Goal: Transaction & Acquisition: Purchase product/service

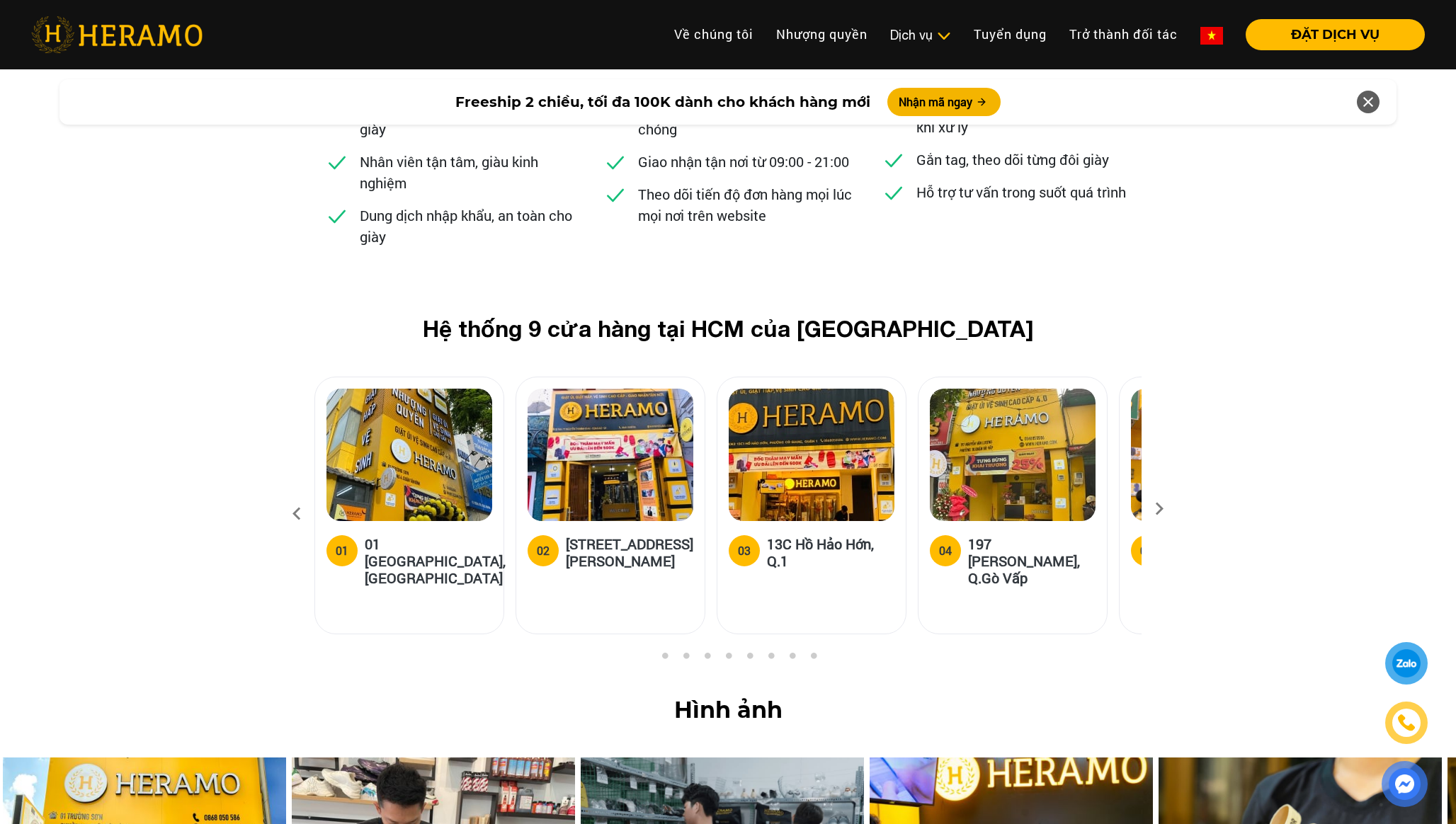
scroll to position [5568, 0]
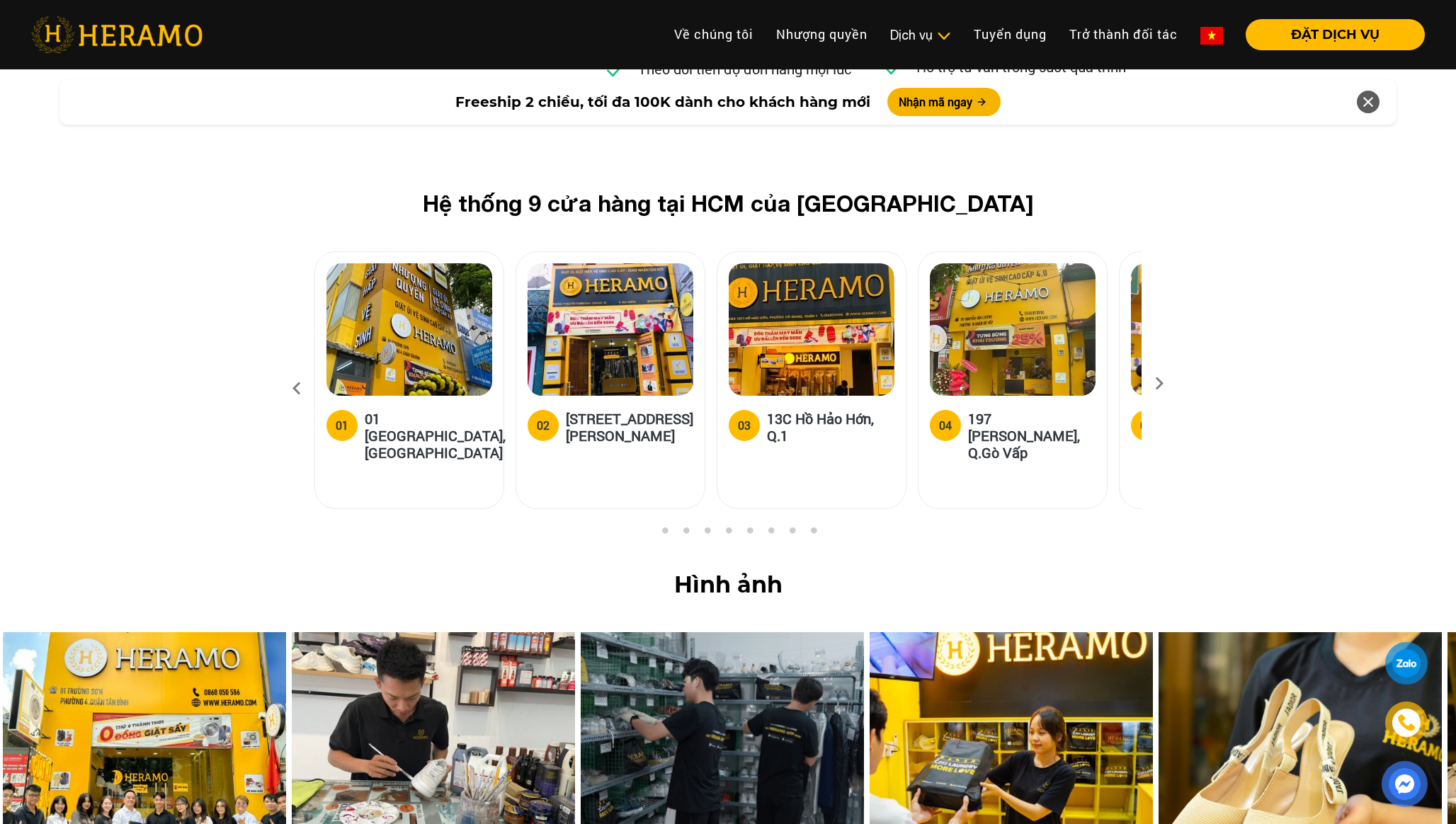
click at [1155, 384] on icon at bounding box center [1159, 388] width 25 height 9
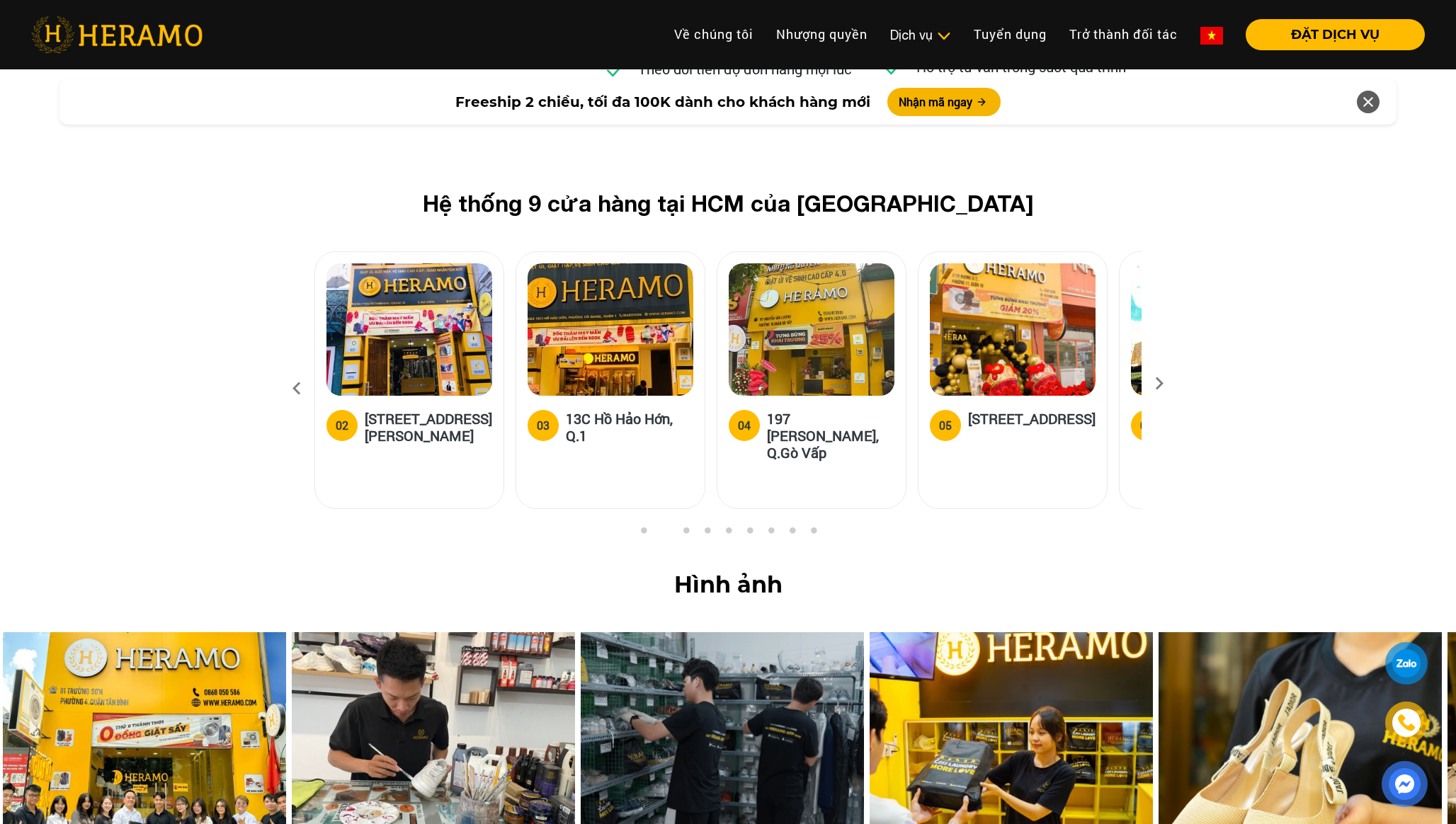
click at [1155, 384] on icon at bounding box center [1159, 388] width 25 height 9
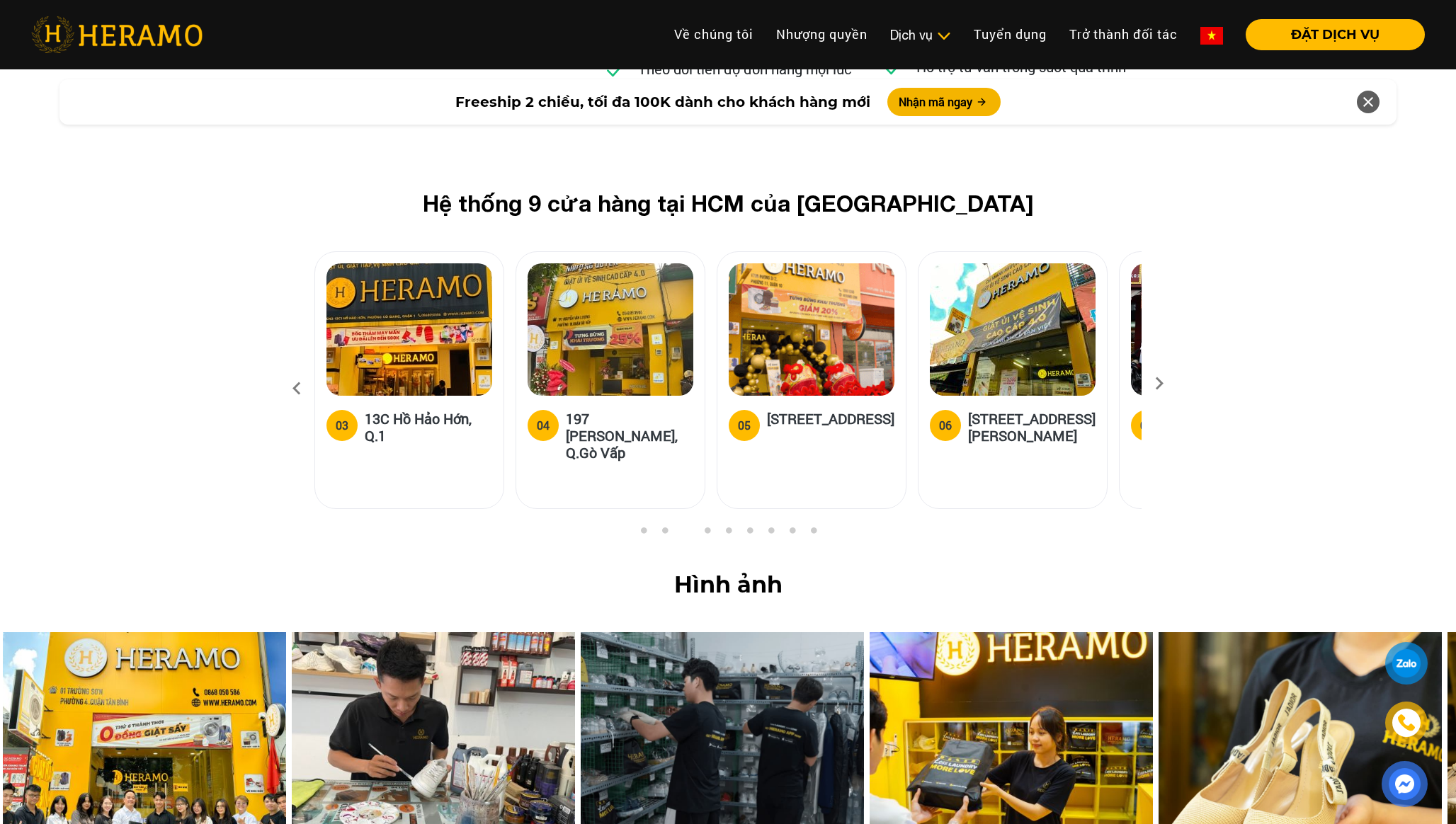
click at [1155, 384] on icon at bounding box center [1159, 388] width 25 height 9
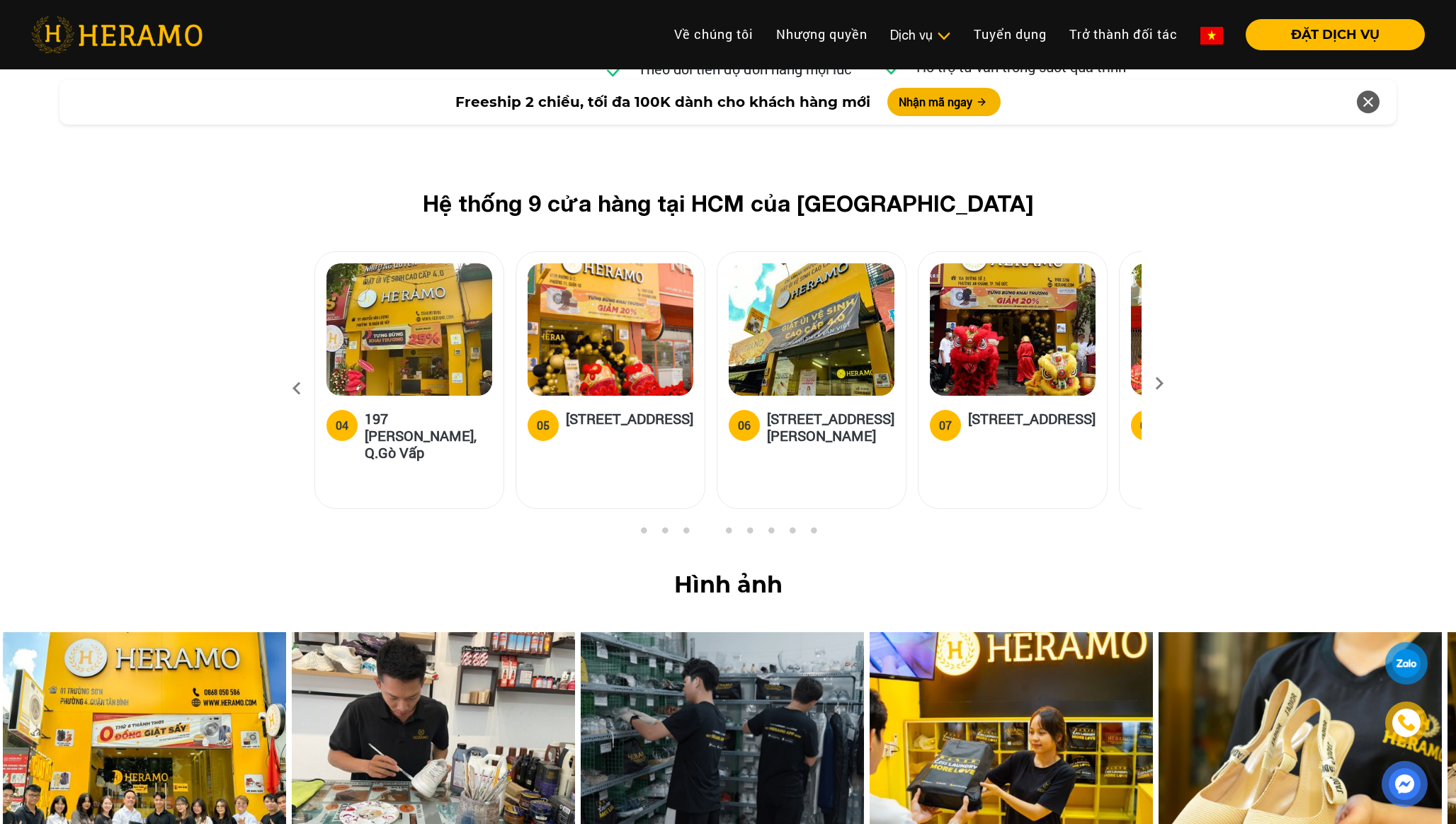
click at [1155, 384] on icon at bounding box center [1159, 388] width 25 height 9
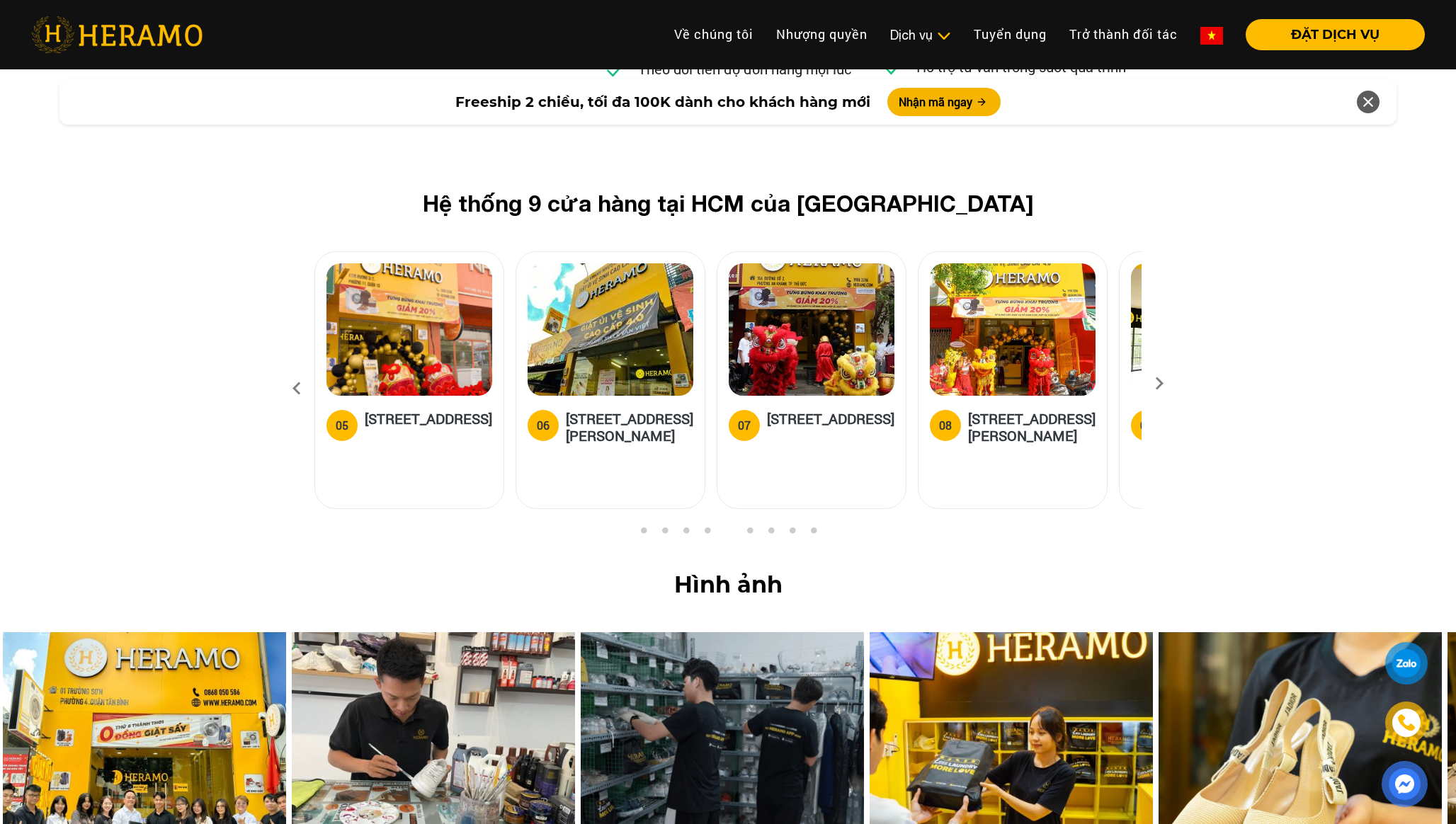
click at [1155, 384] on icon at bounding box center [1159, 388] width 25 height 9
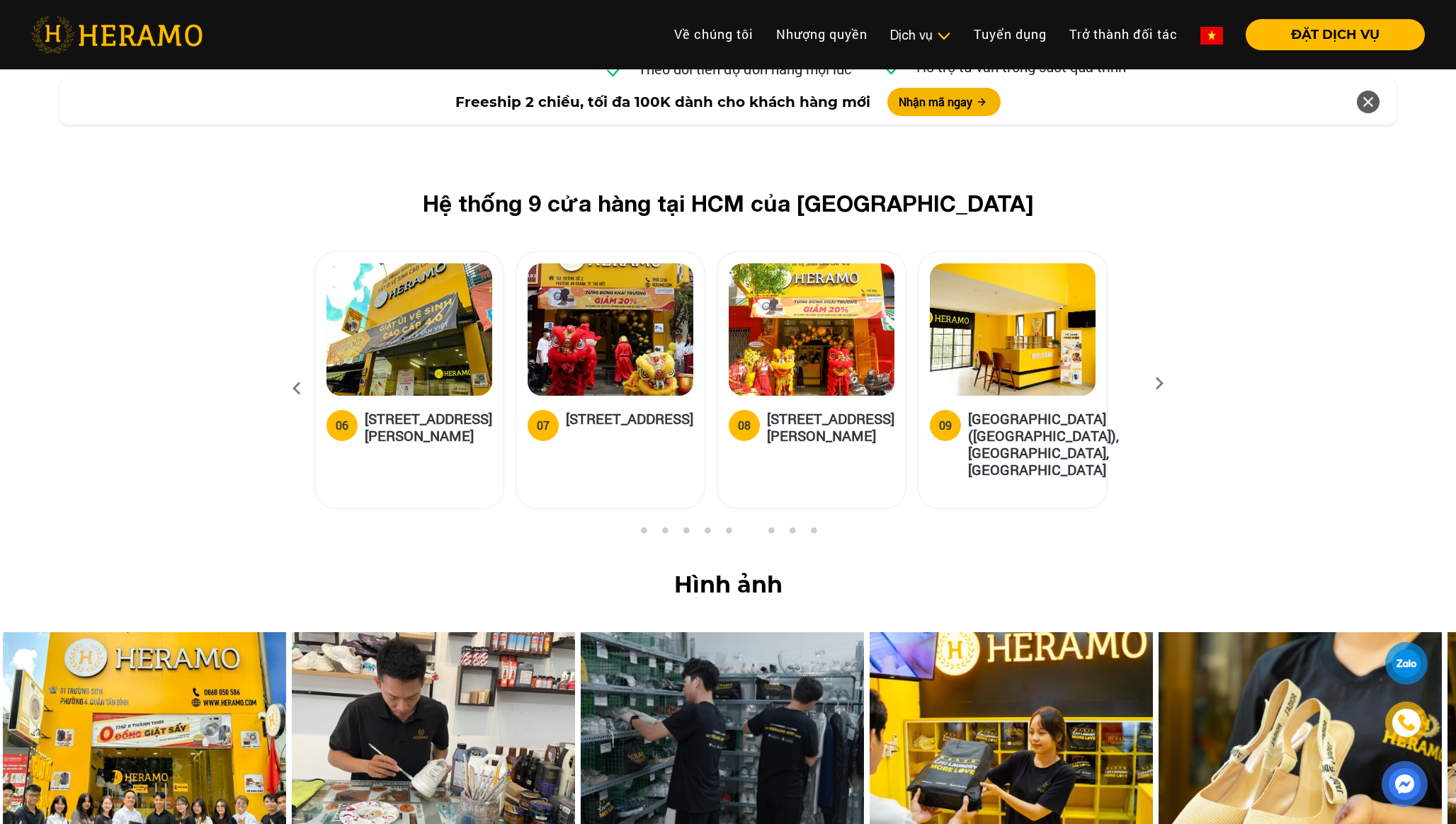
click at [1155, 384] on icon at bounding box center [1159, 388] width 25 height 9
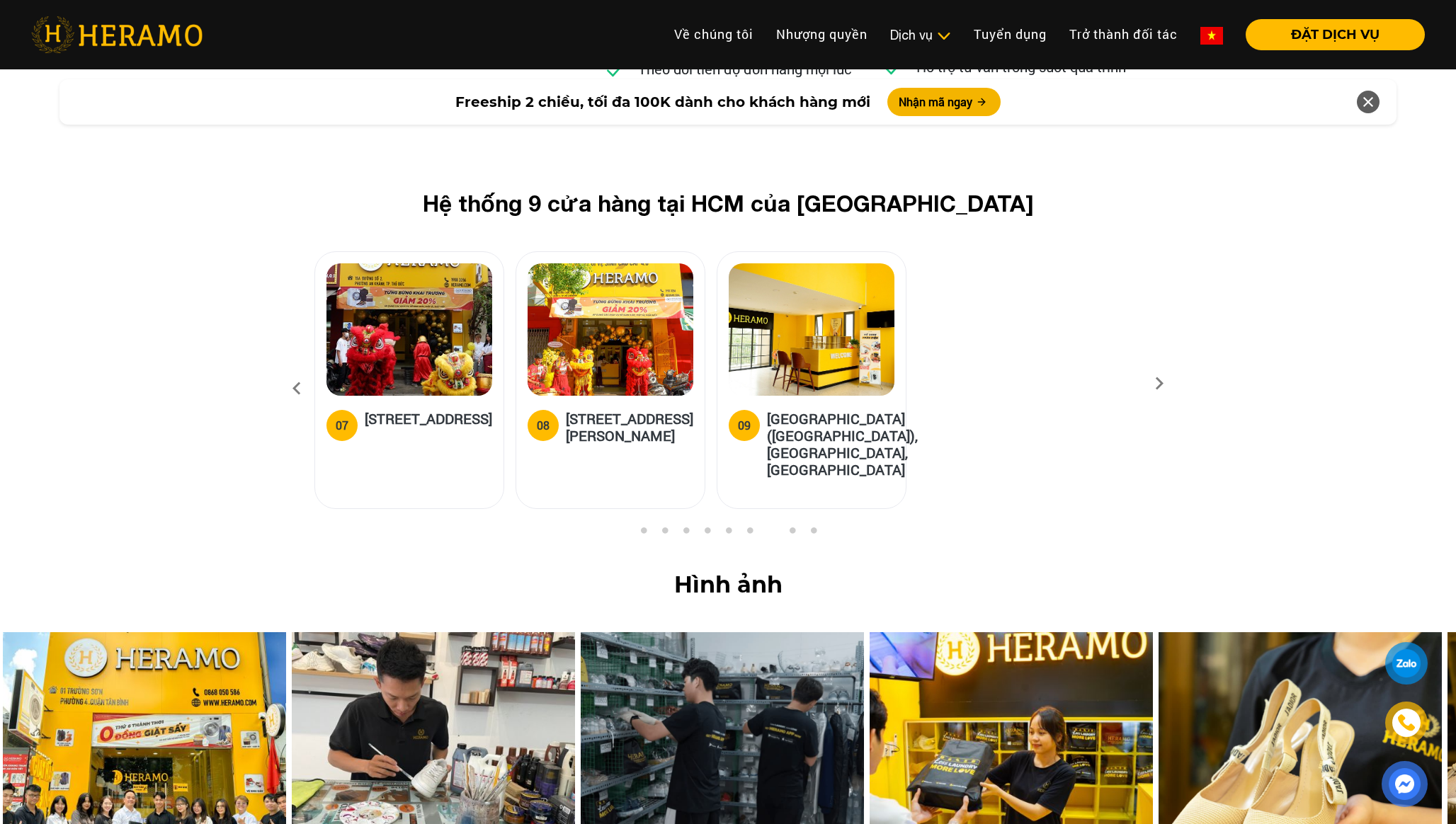
click at [1155, 384] on icon at bounding box center [1159, 388] width 25 height 9
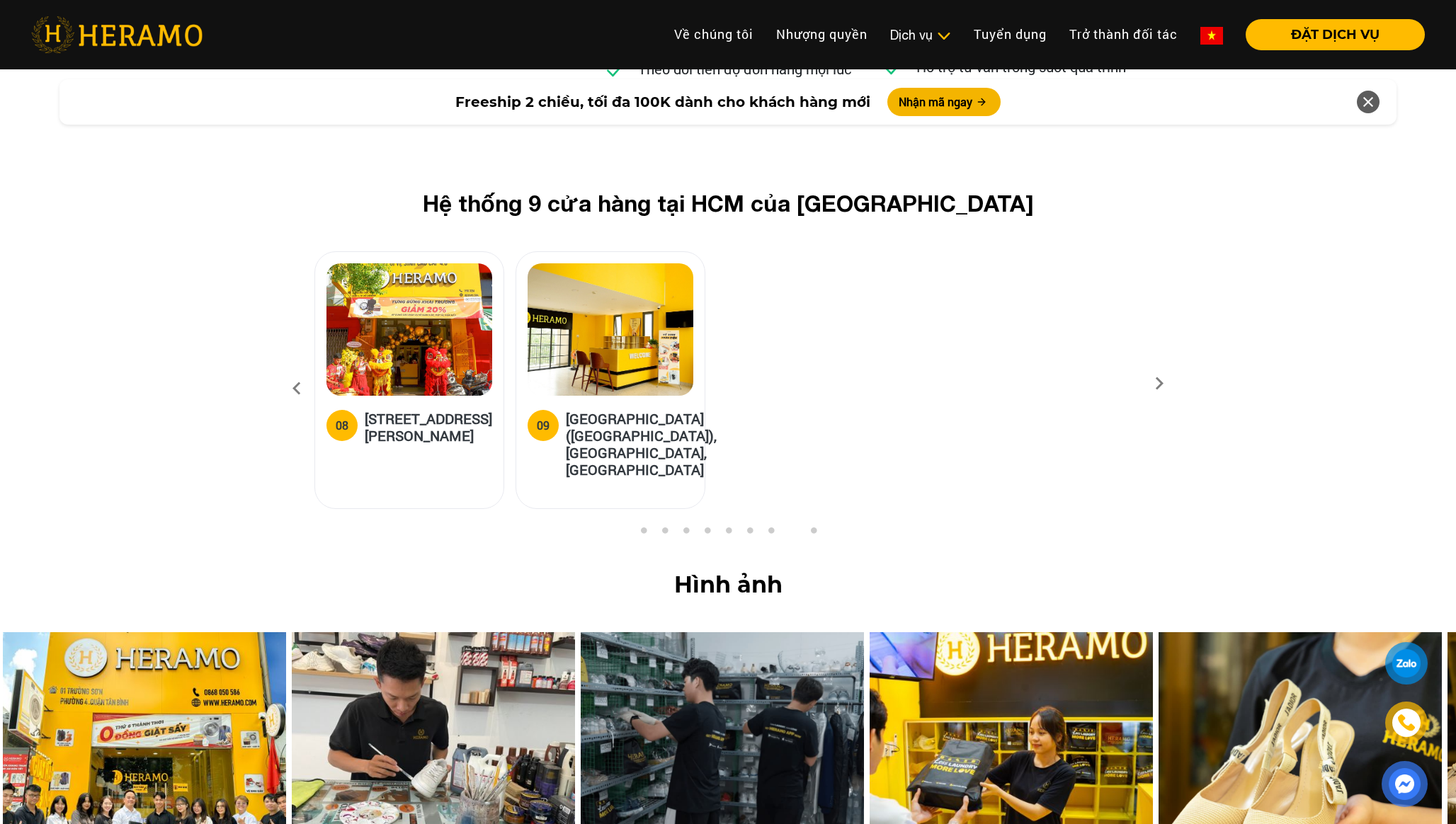
click at [1155, 384] on icon at bounding box center [1159, 388] width 25 height 9
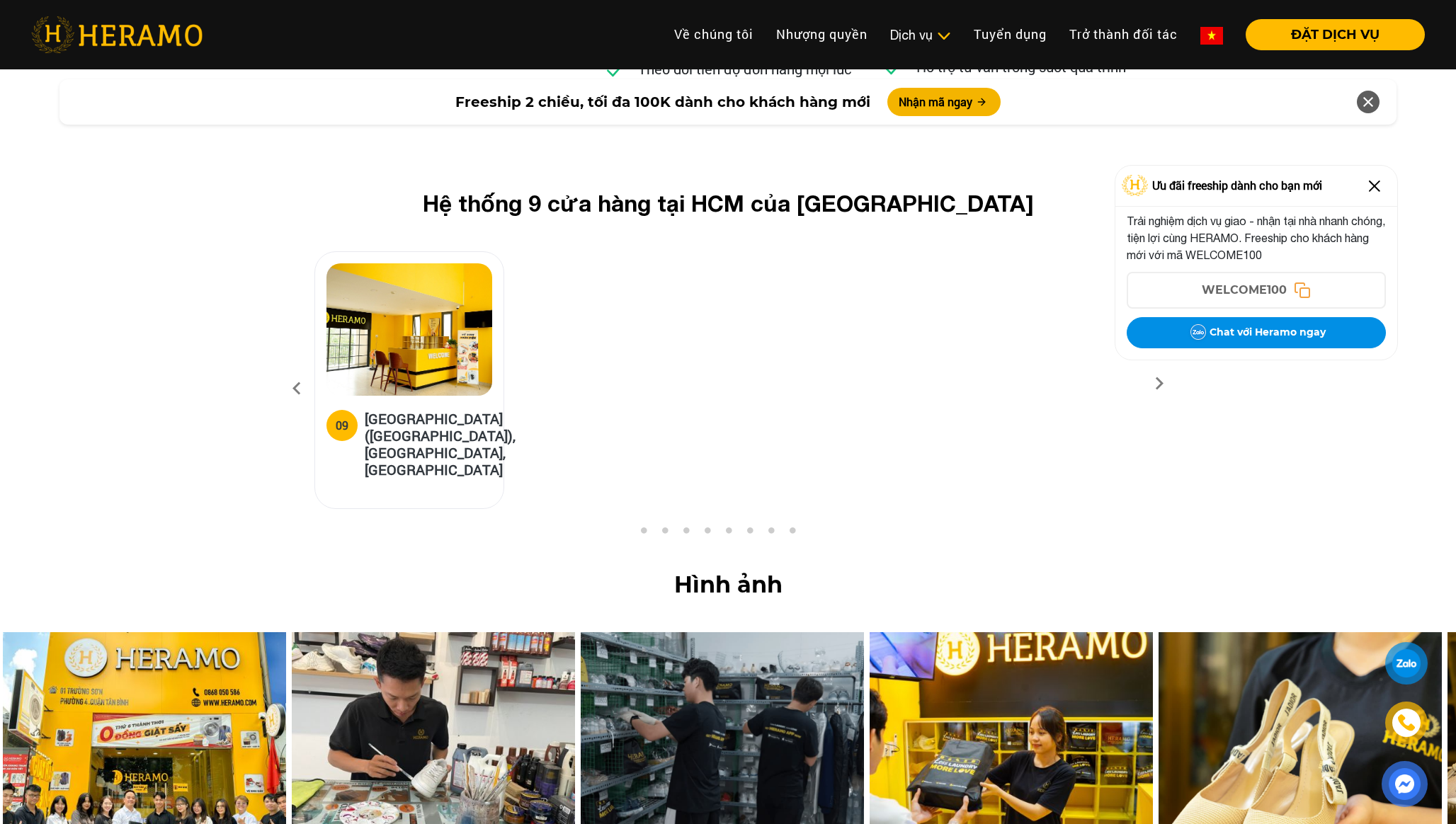
click at [295, 370] on icon at bounding box center [296, 389] width 25 height 38
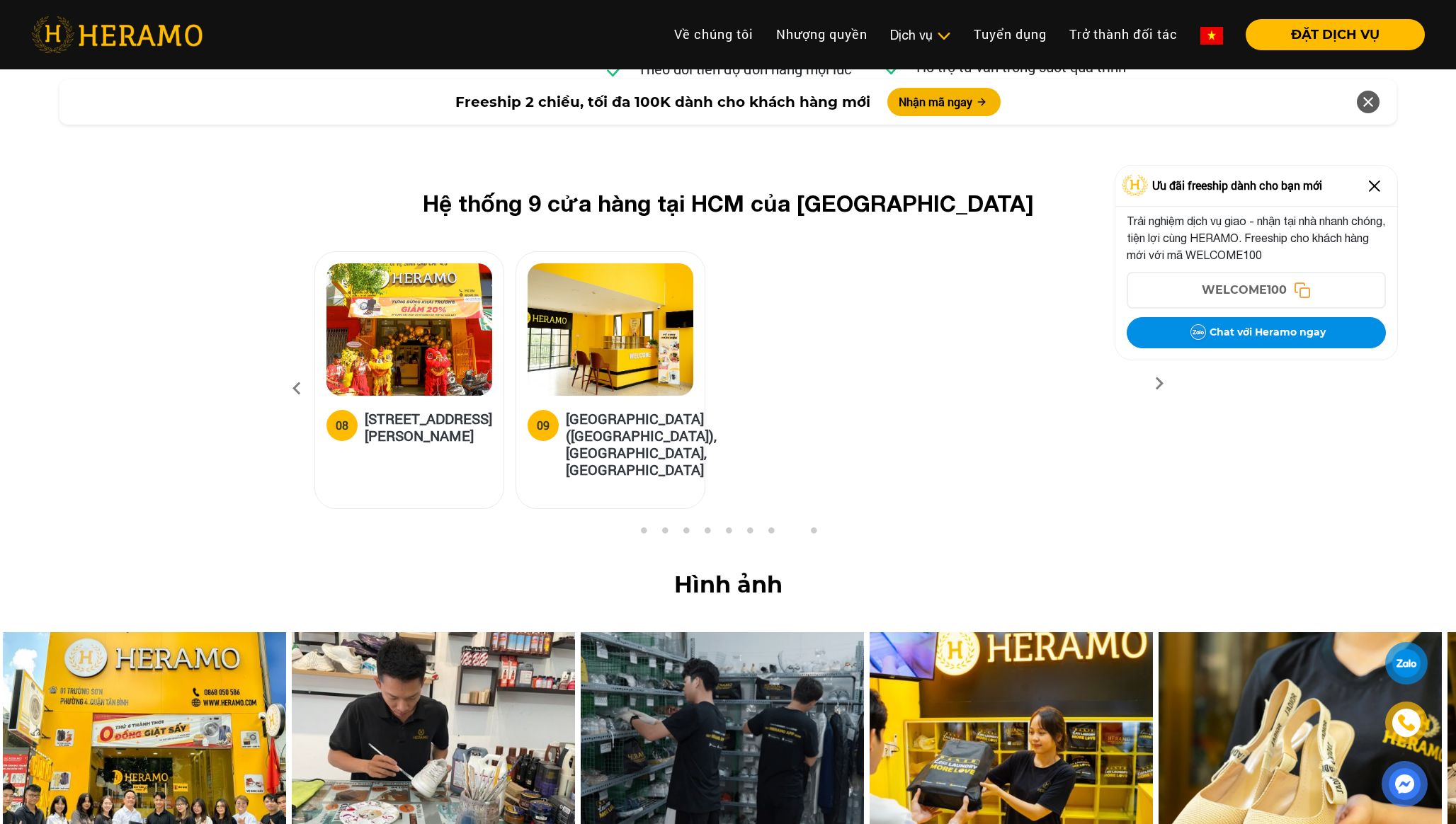
click at [295, 370] on icon at bounding box center [296, 389] width 25 height 38
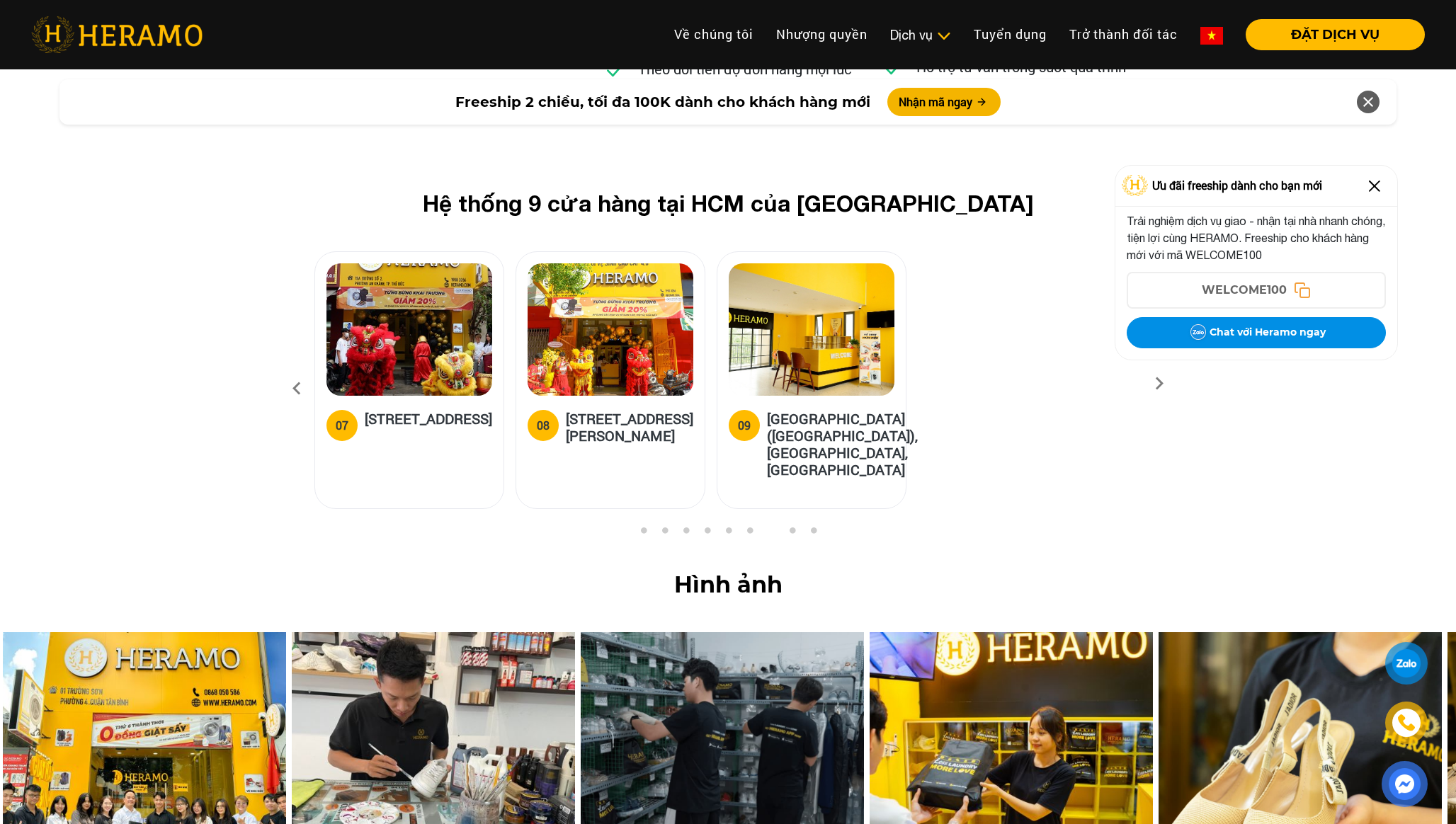
click at [295, 370] on icon at bounding box center [296, 389] width 25 height 38
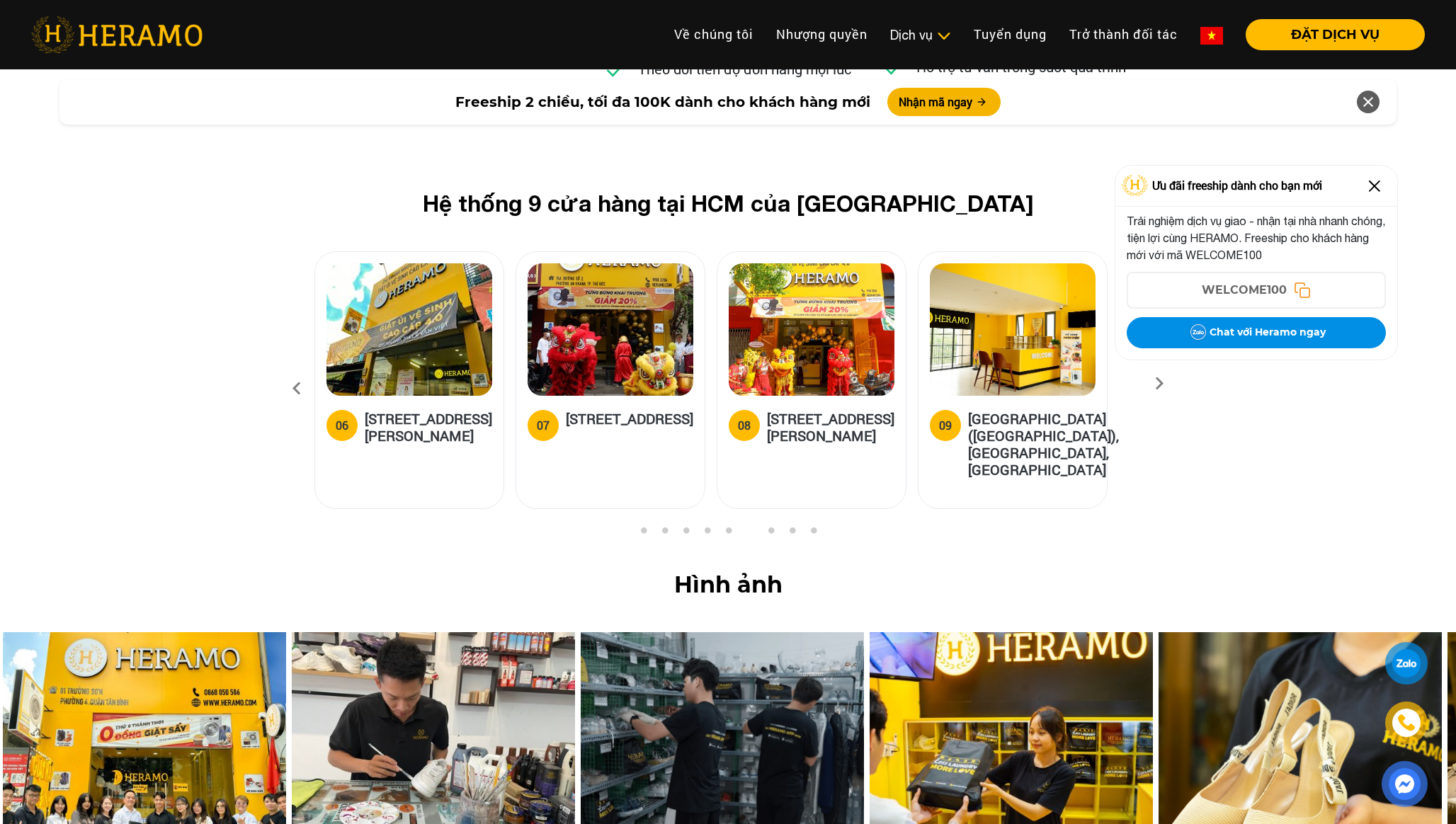
click at [295, 370] on icon at bounding box center [296, 389] width 25 height 38
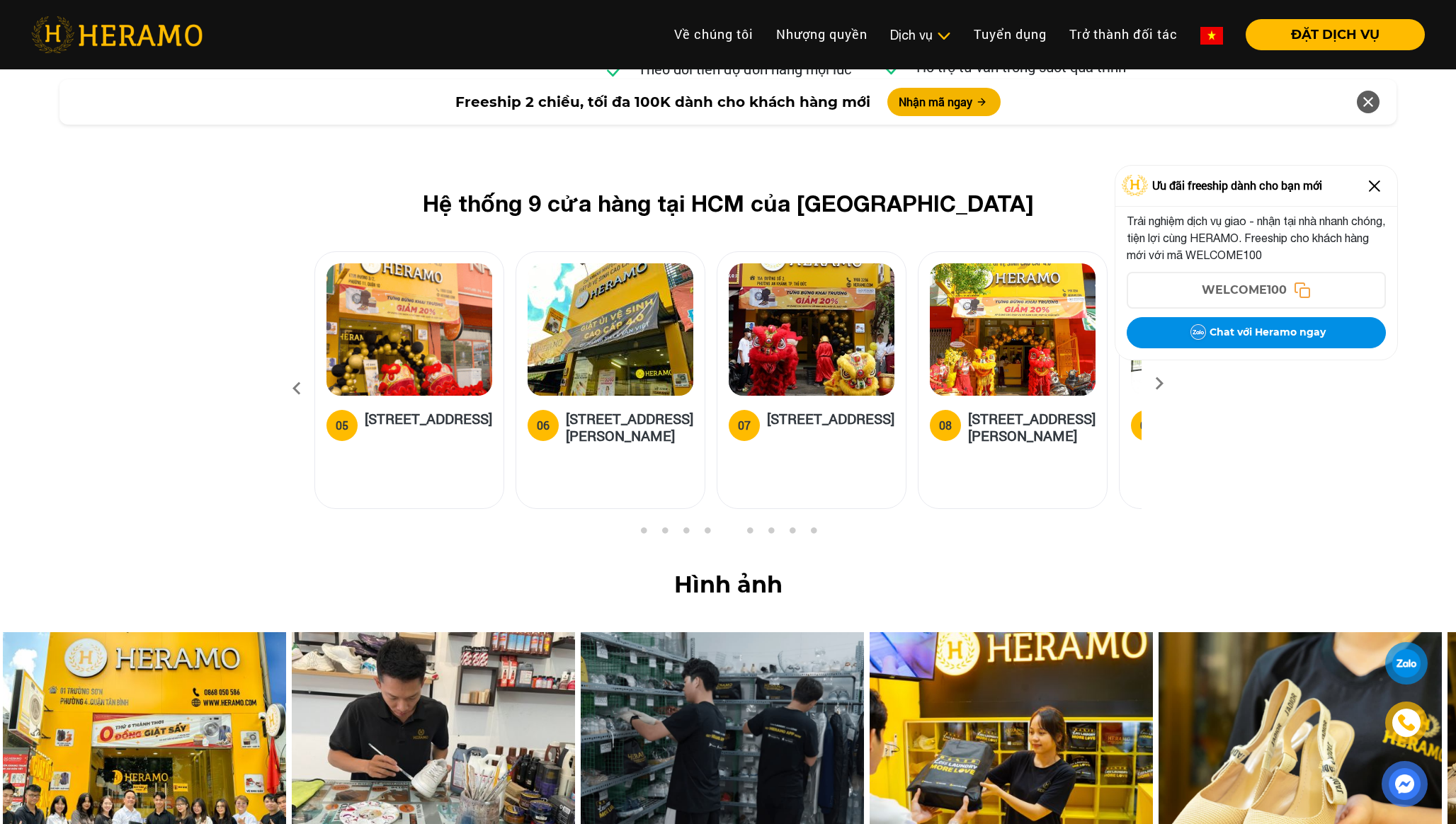
click at [295, 370] on icon at bounding box center [296, 389] width 25 height 38
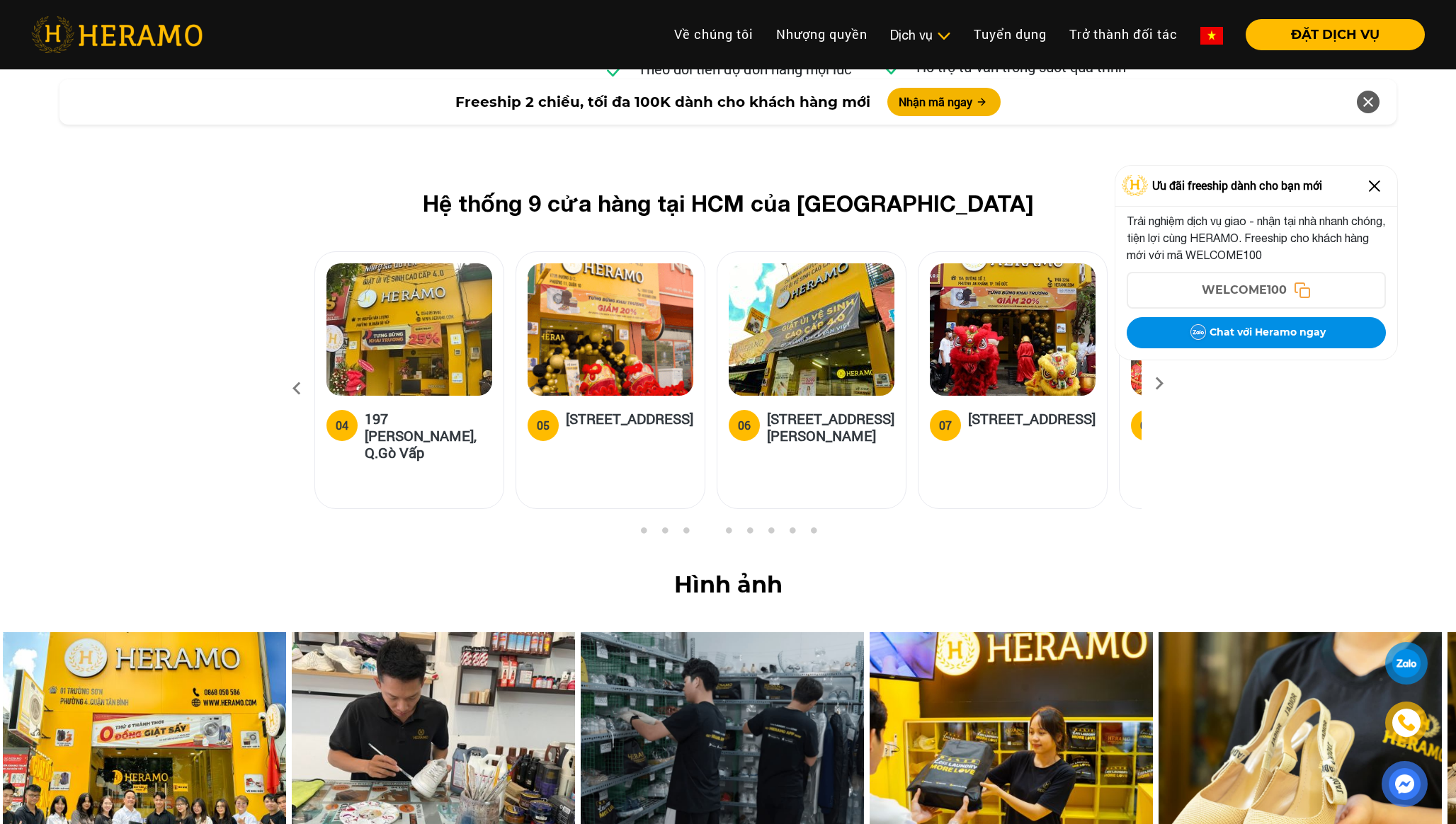
click at [295, 370] on icon at bounding box center [296, 389] width 25 height 38
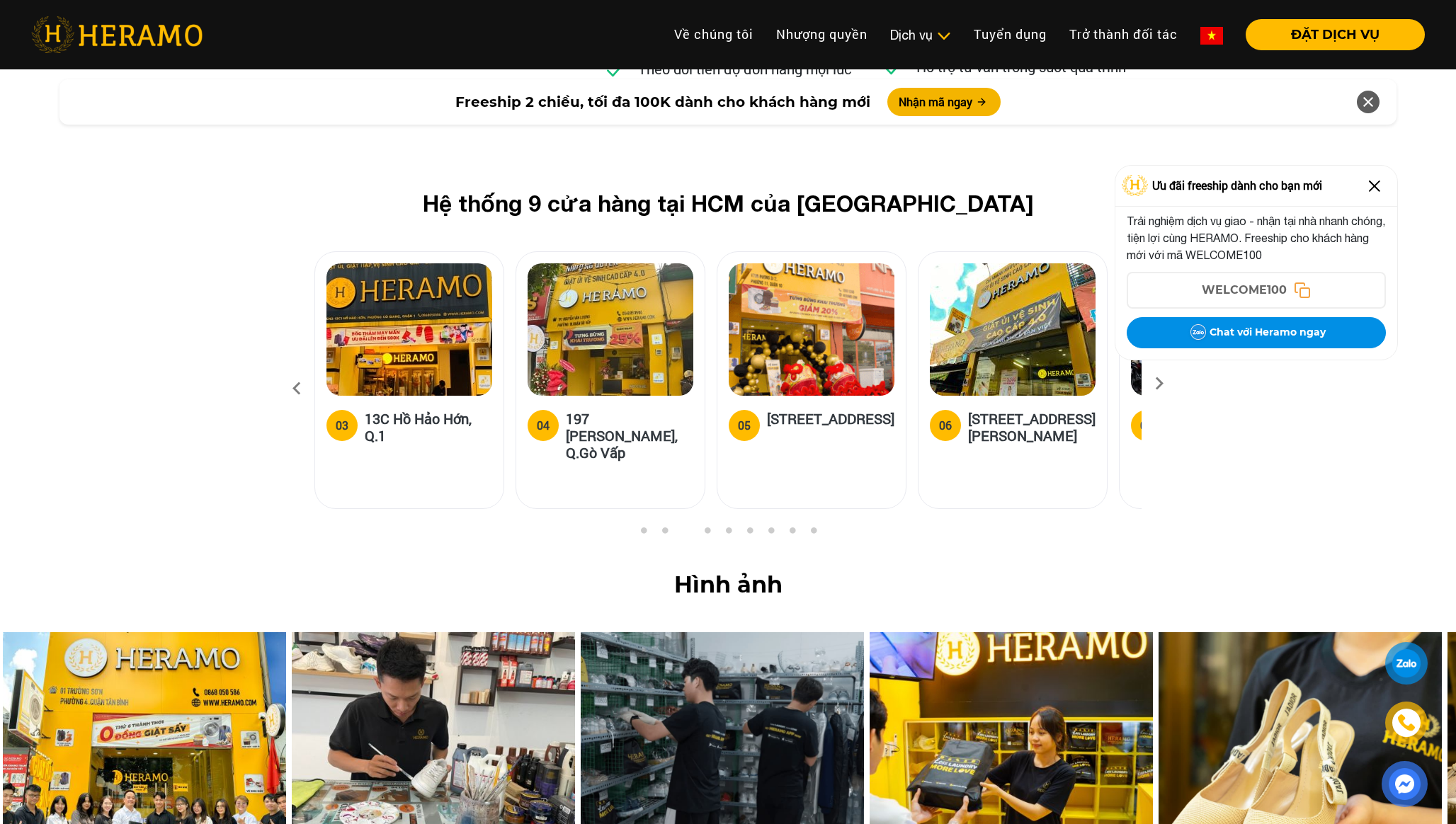
click at [295, 370] on icon at bounding box center [296, 389] width 25 height 38
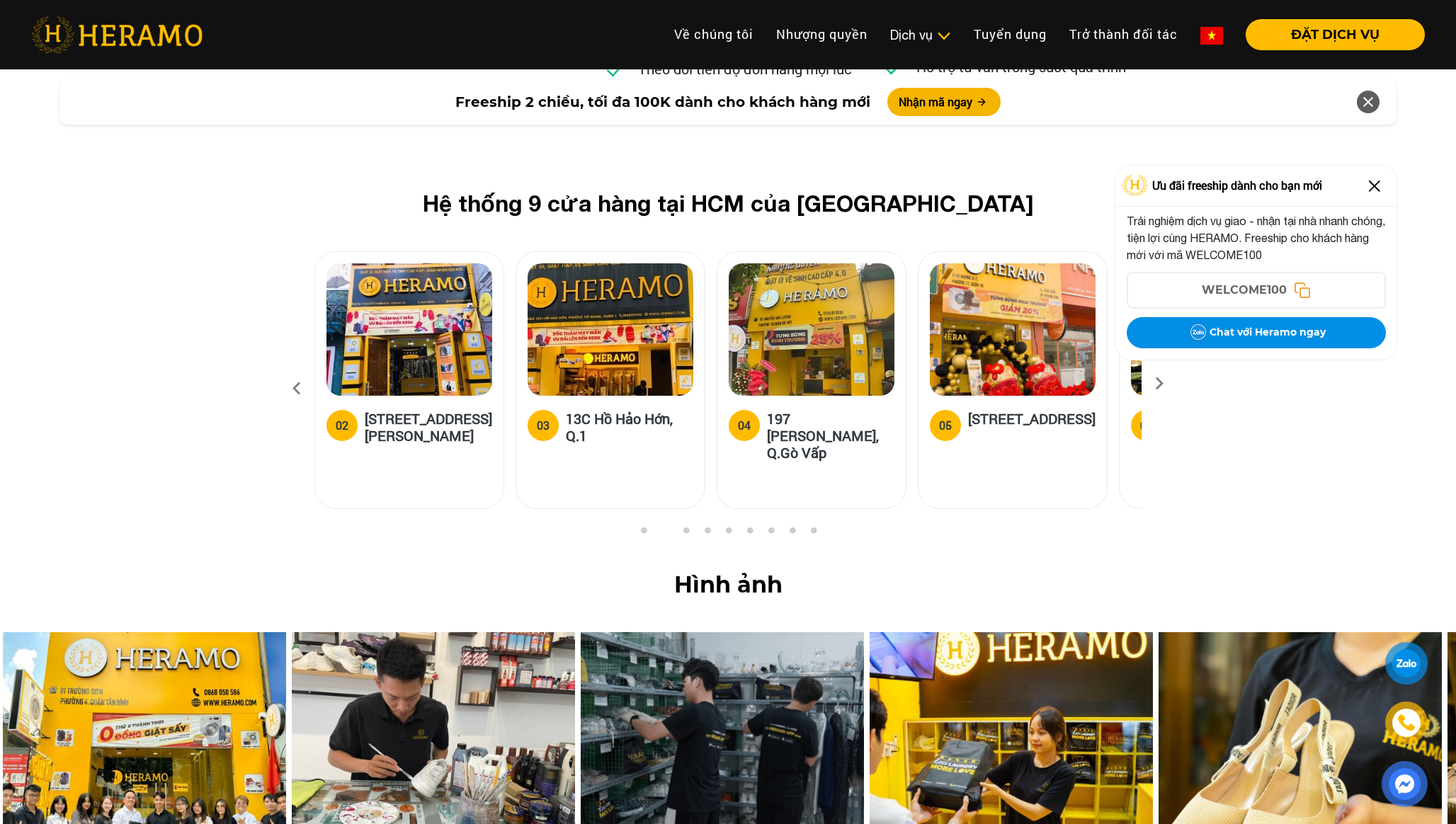
click at [295, 370] on icon at bounding box center [296, 389] width 25 height 38
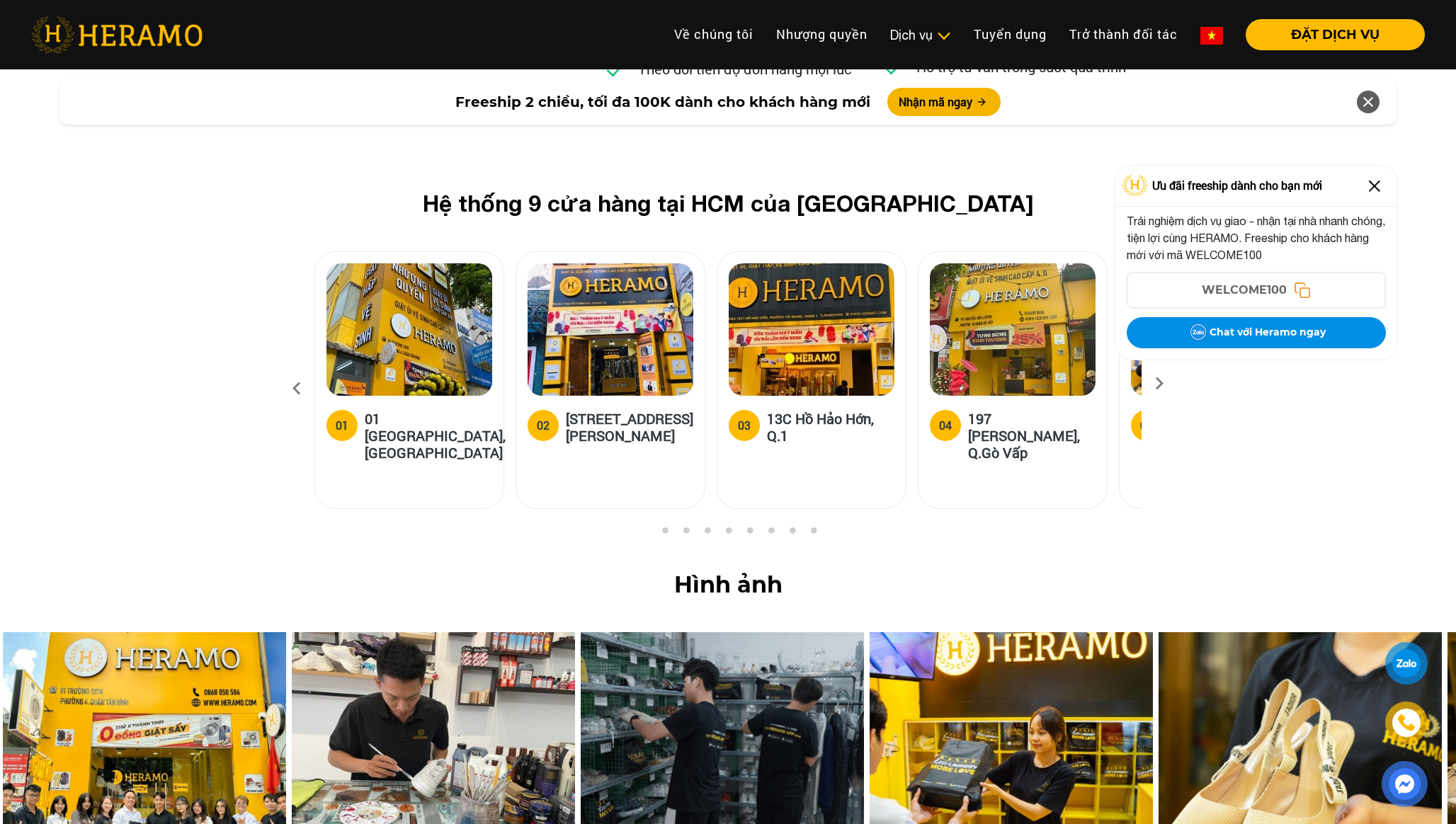
click at [295, 370] on icon at bounding box center [296, 389] width 25 height 38
click at [1382, 184] on img at bounding box center [1374, 186] width 23 height 23
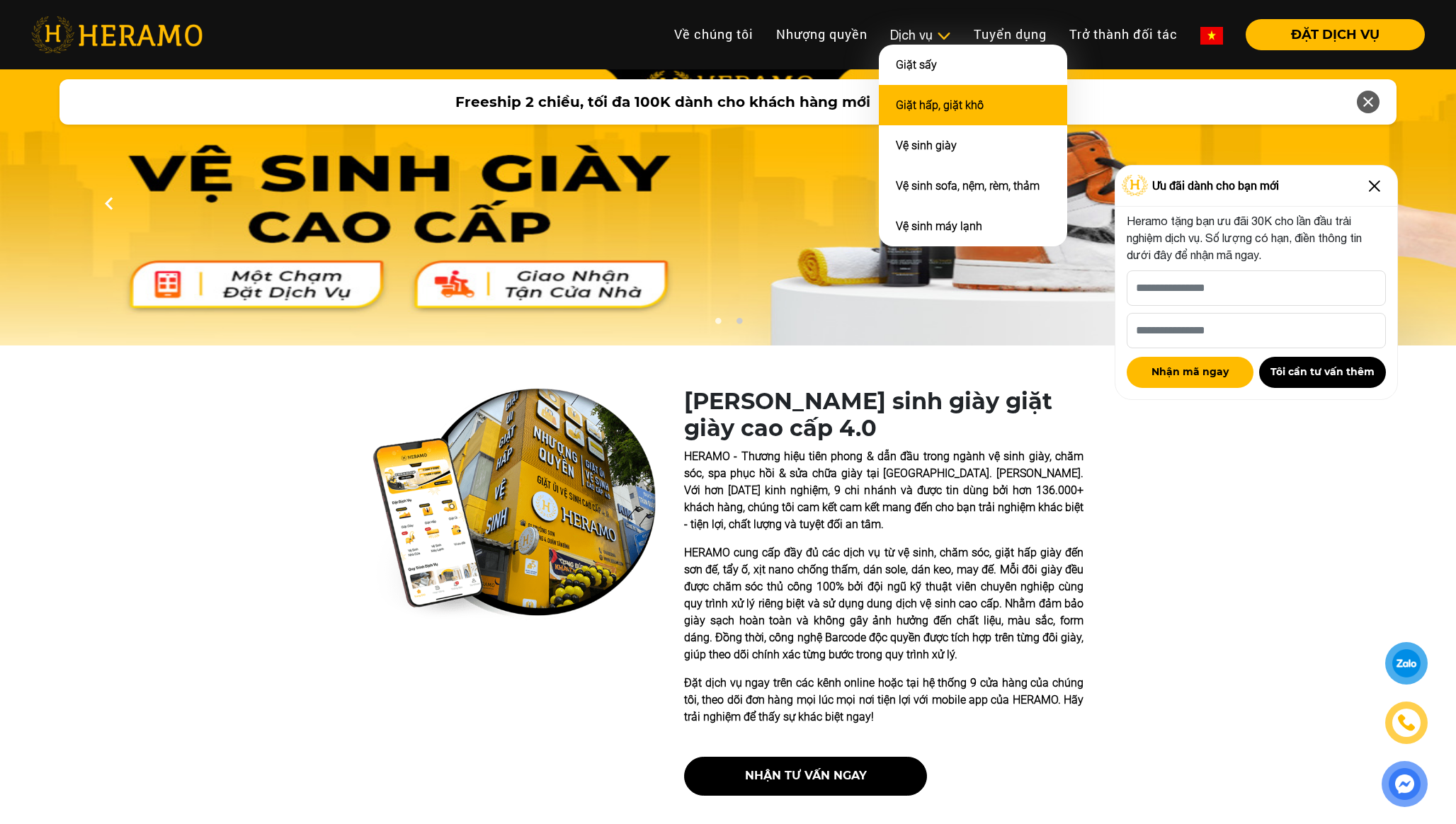
scroll to position [4, 0]
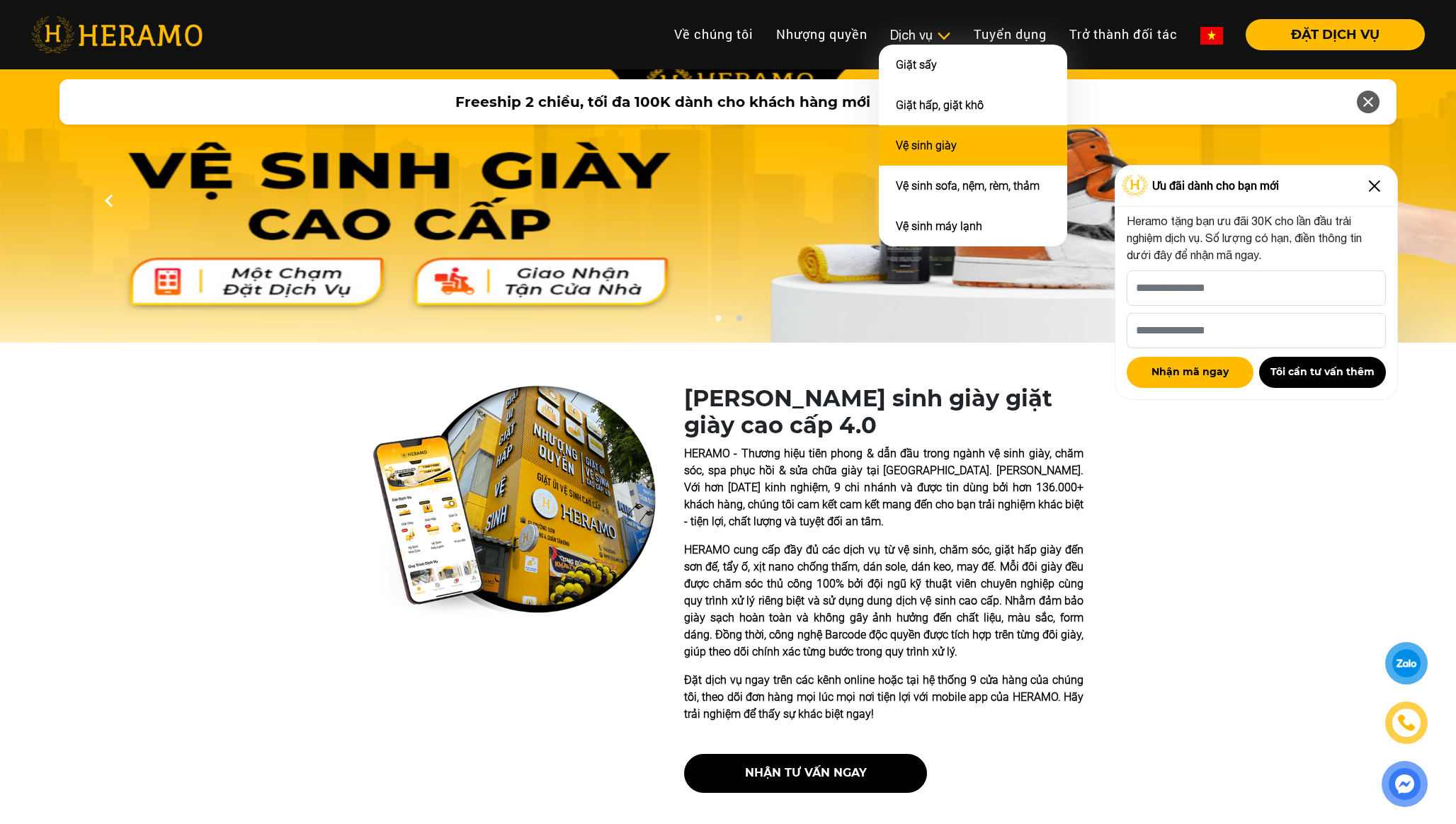
click at [953, 132] on li "Vệ sinh giày" at bounding box center [973, 145] width 189 height 40
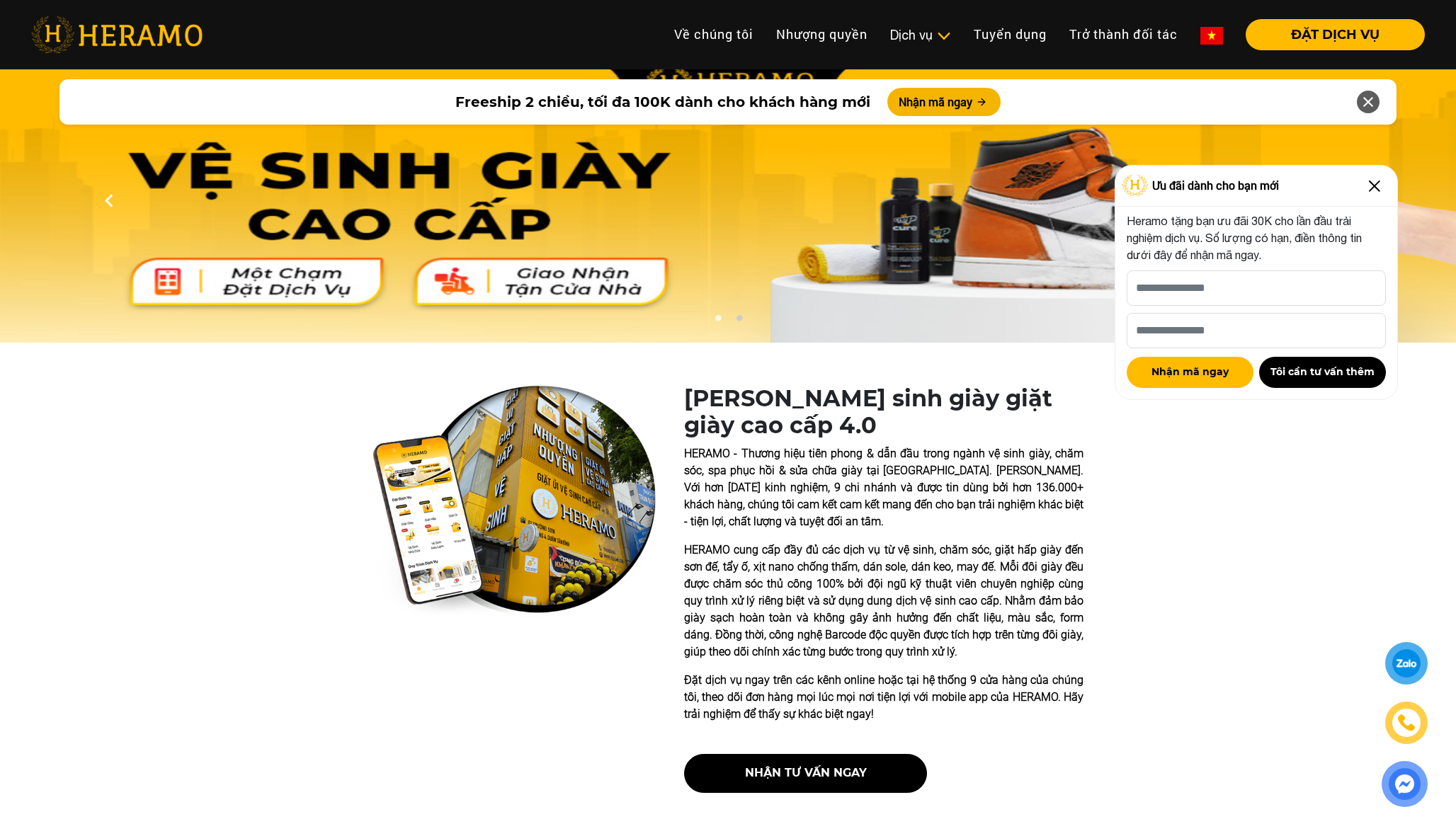
click at [1373, 193] on img at bounding box center [1374, 186] width 23 height 23
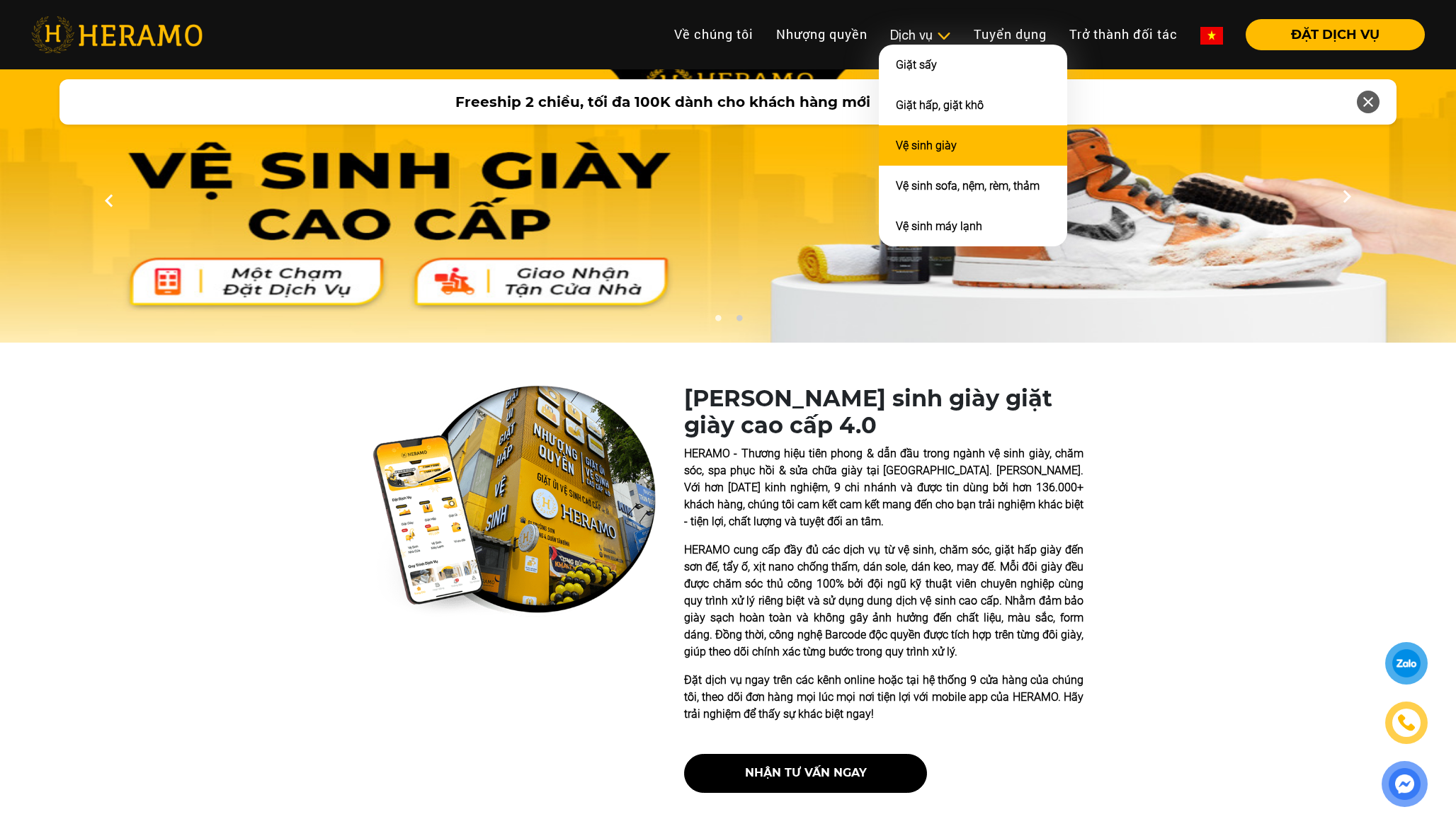
click at [935, 142] on link "Vệ sinh giày" at bounding box center [926, 145] width 61 height 13
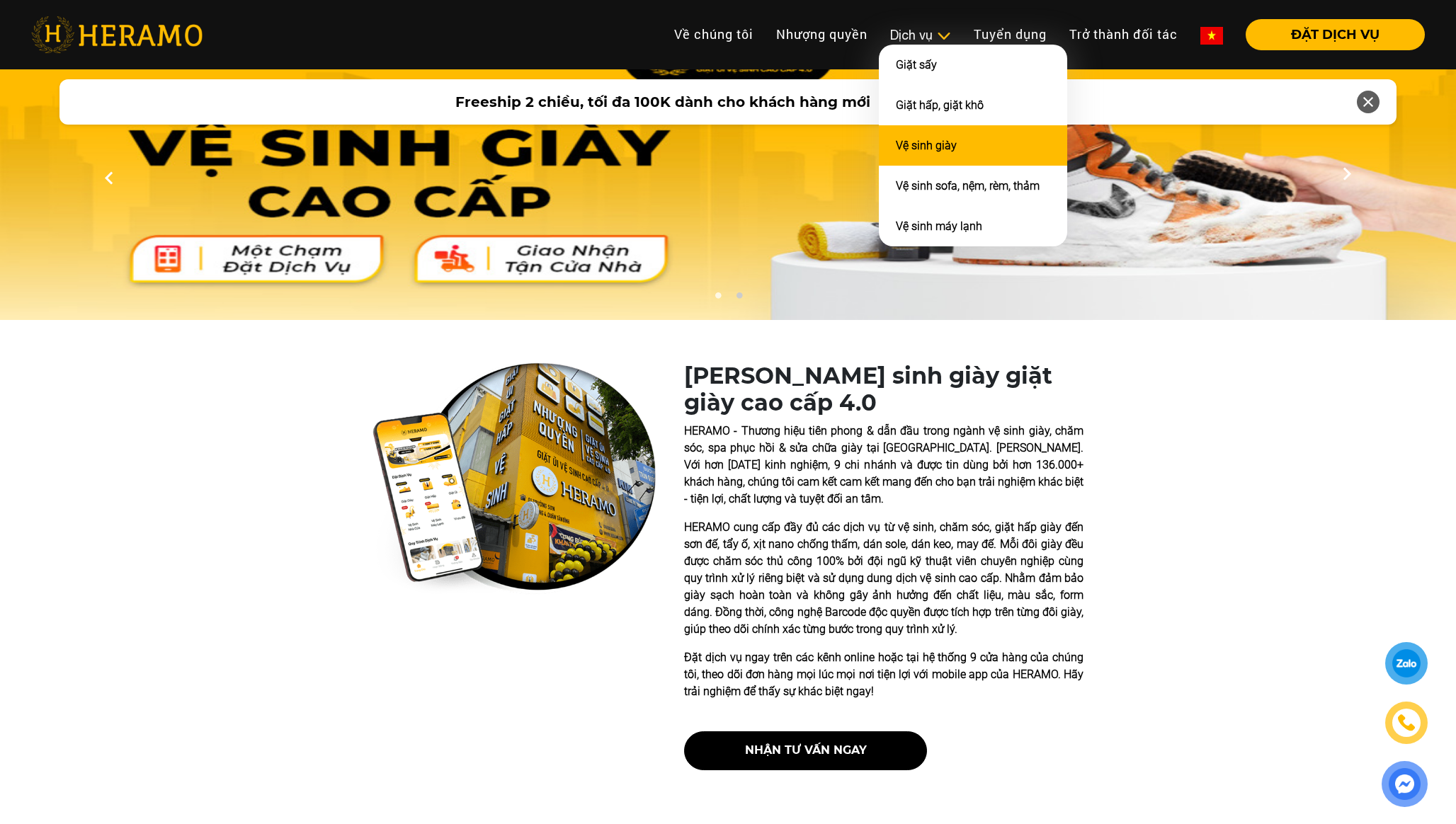
scroll to position [35, 0]
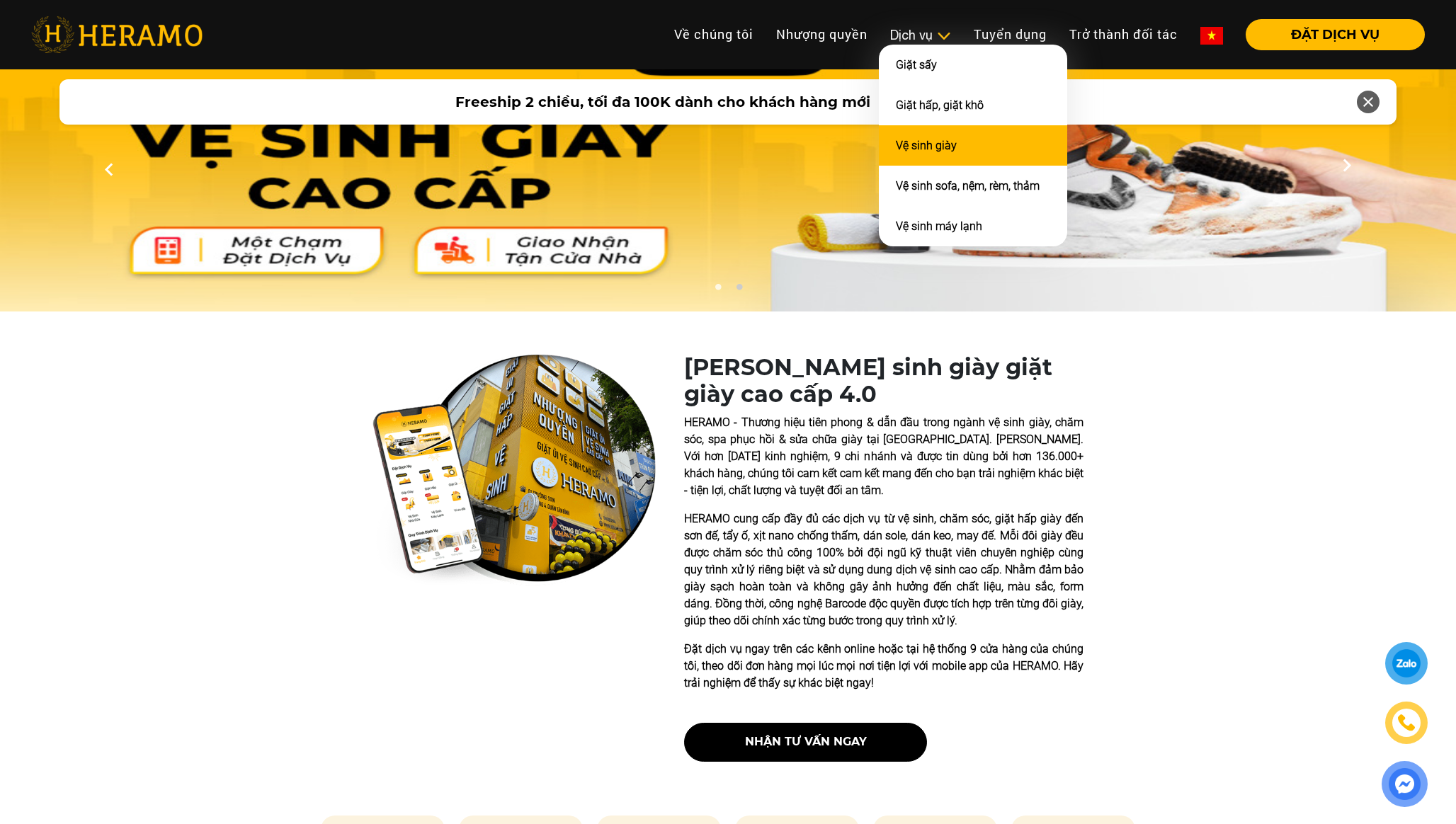
click at [936, 149] on link "Vệ sinh giày" at bounding box center [926, 145] width 61 height 13
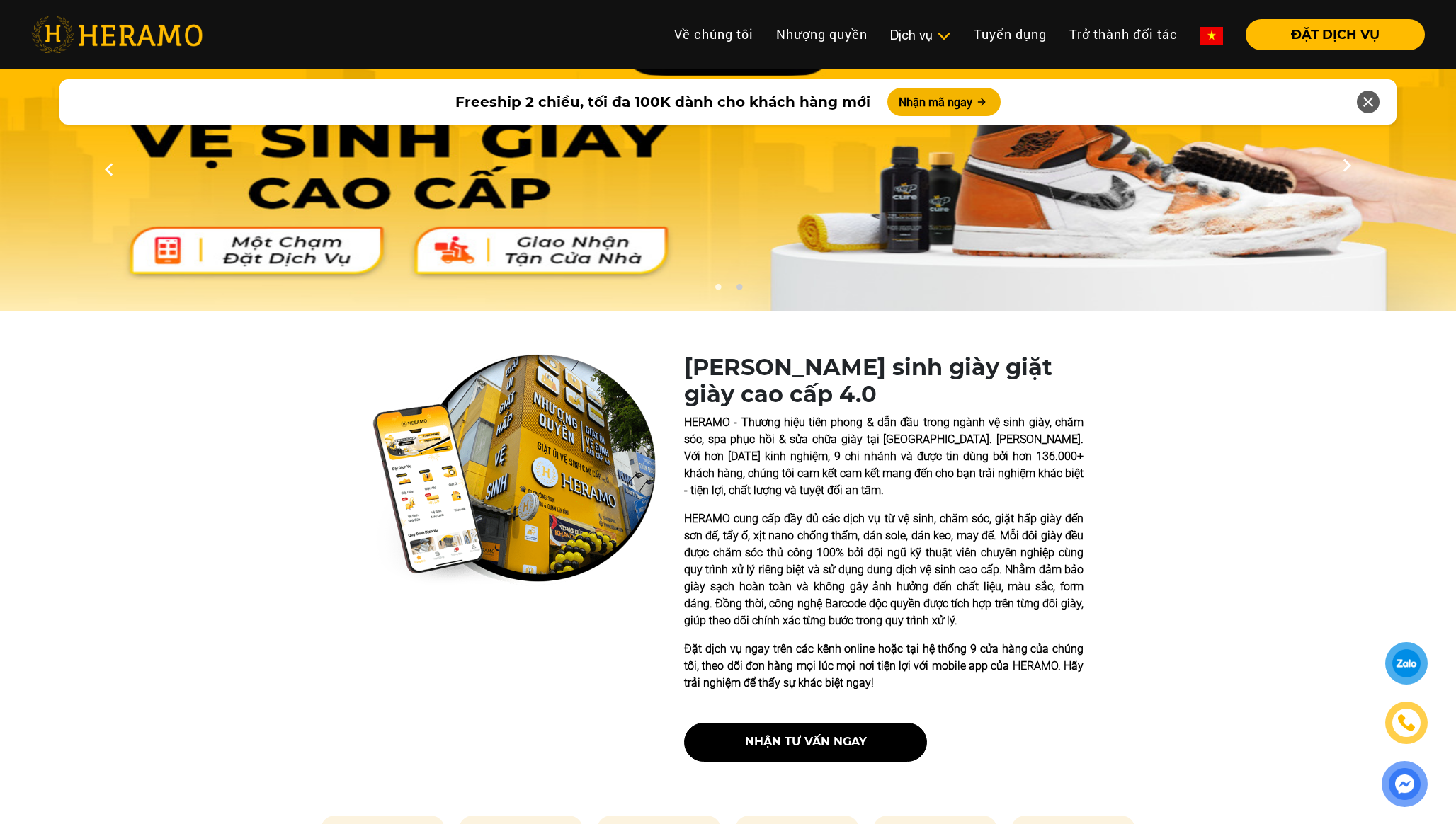
scroll to position [0, 0]
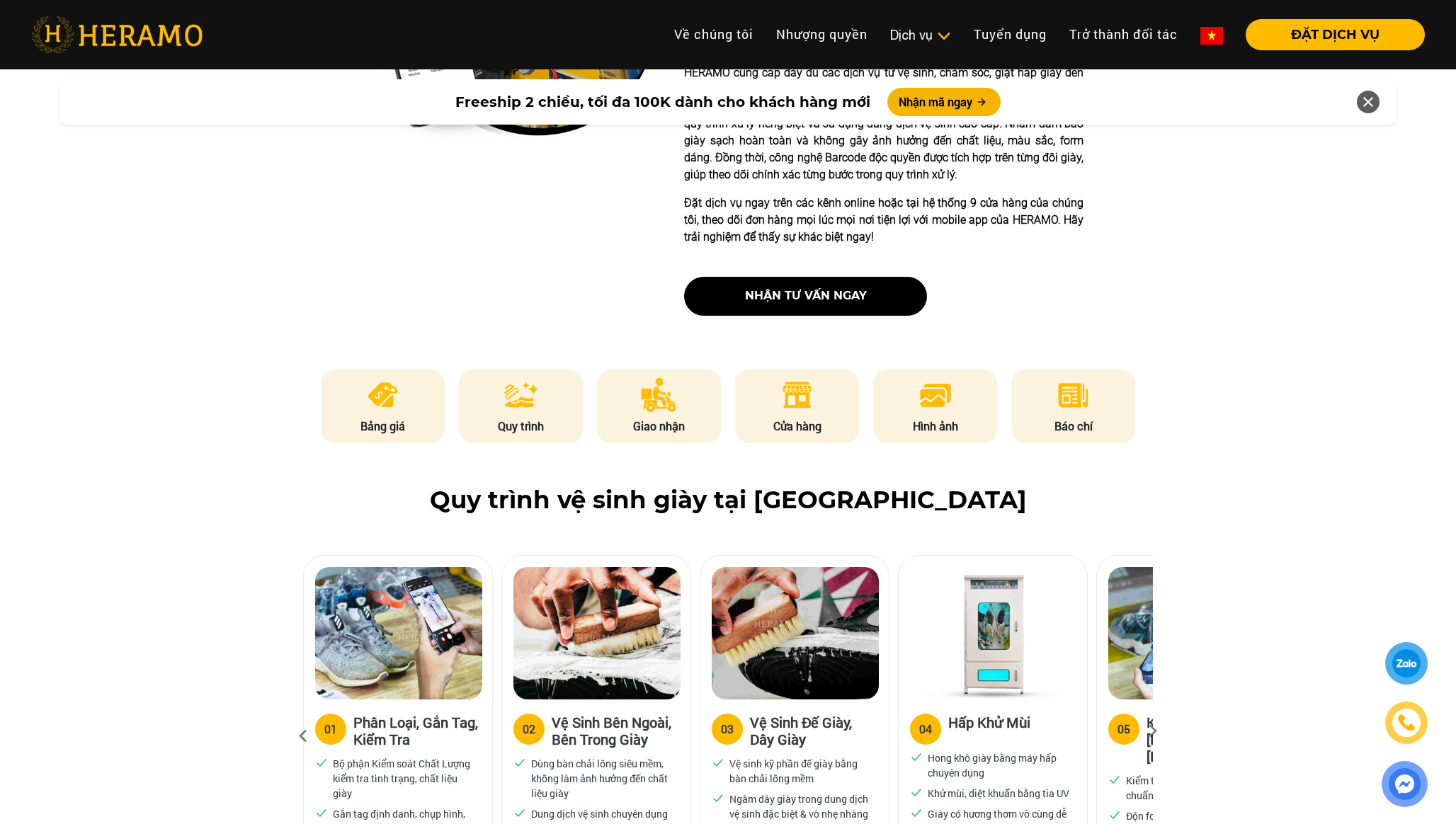
click at [392, 404] on img at bounding box center [382, 395] width 34 height 34
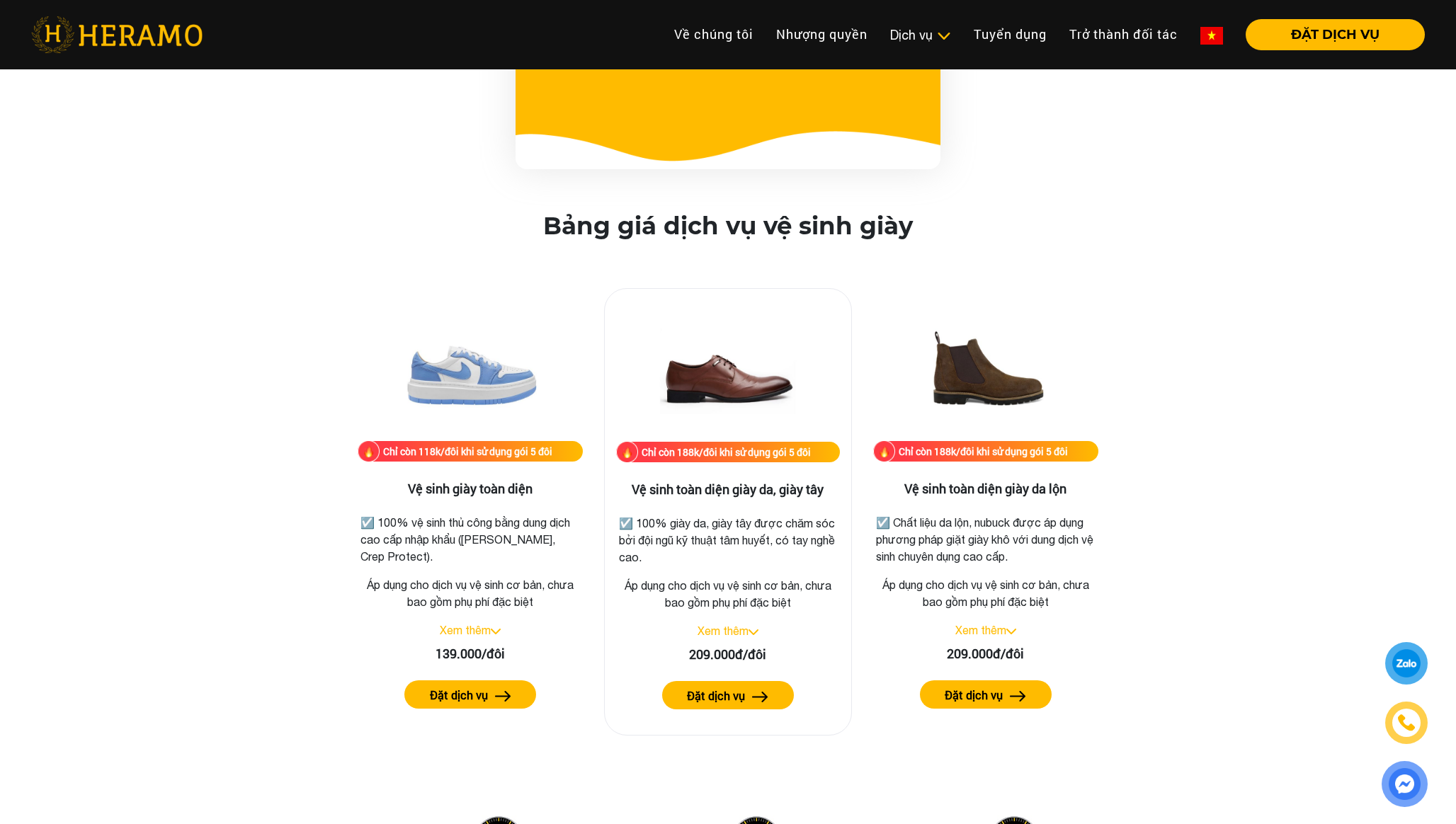
scroll to position [1822, 0]
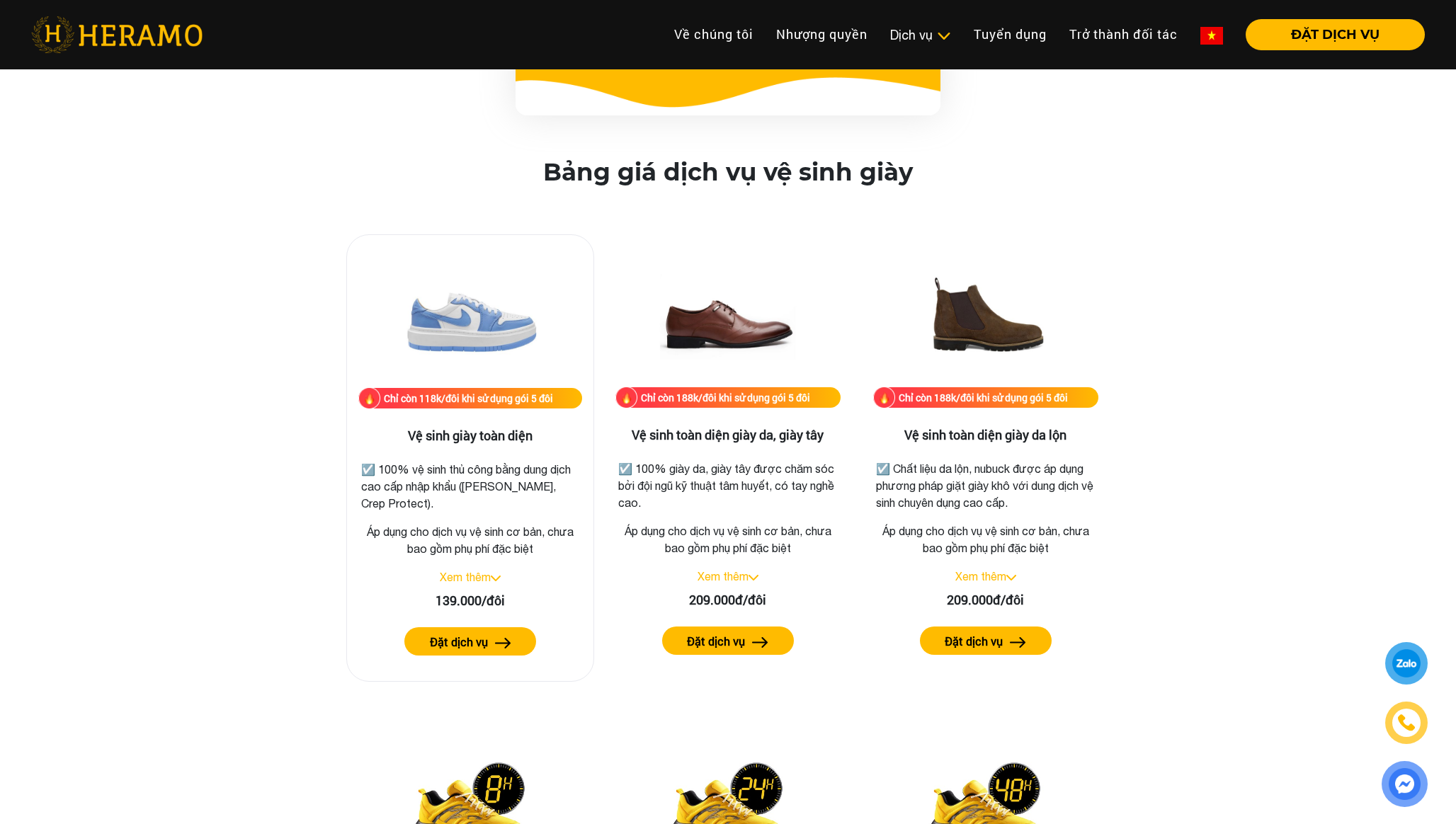
click at [464, 576] on link "Xem thêm" at bounding box center [465, 577] width 51 height 13
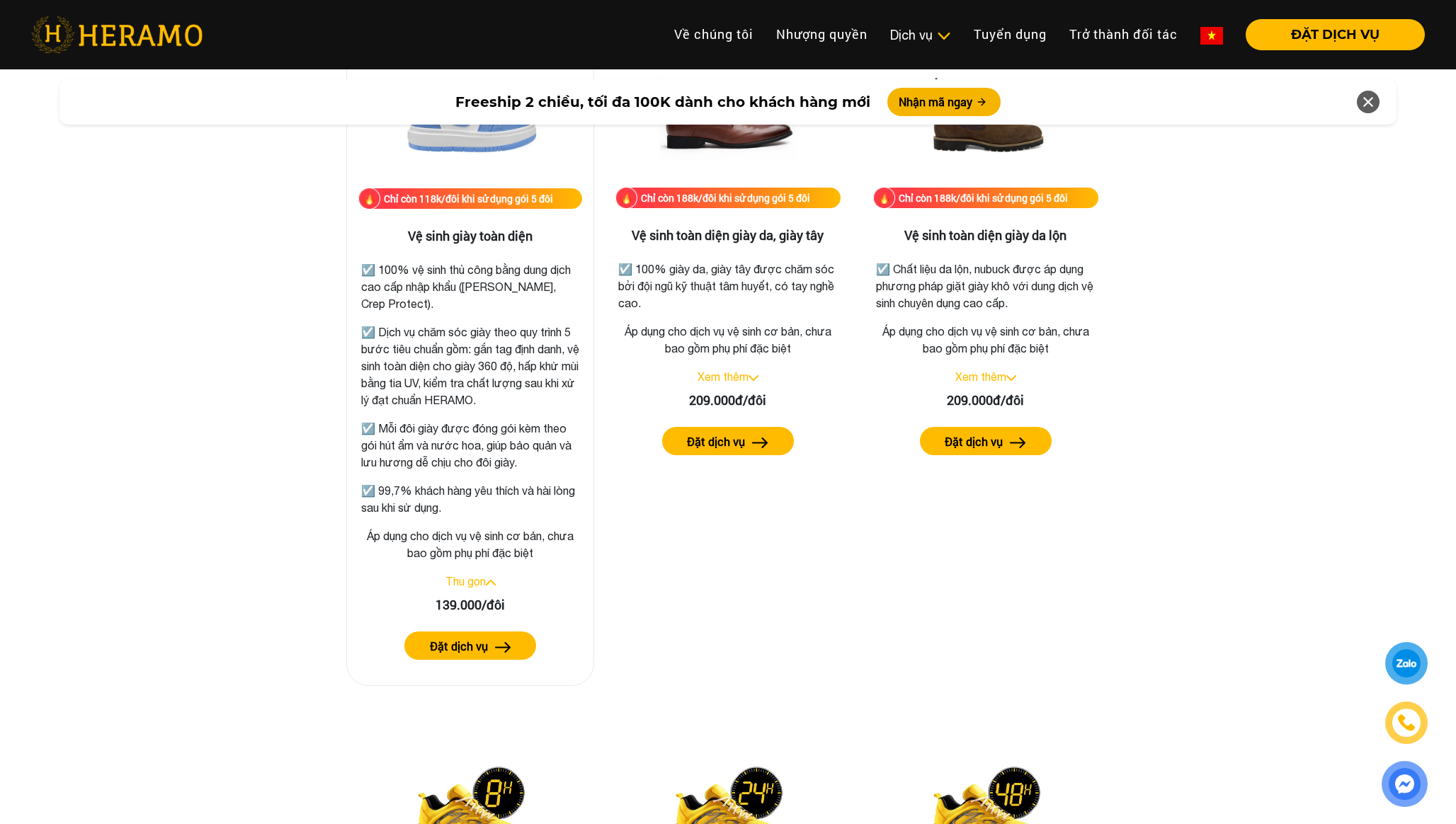
scroll to position [2027, 0]
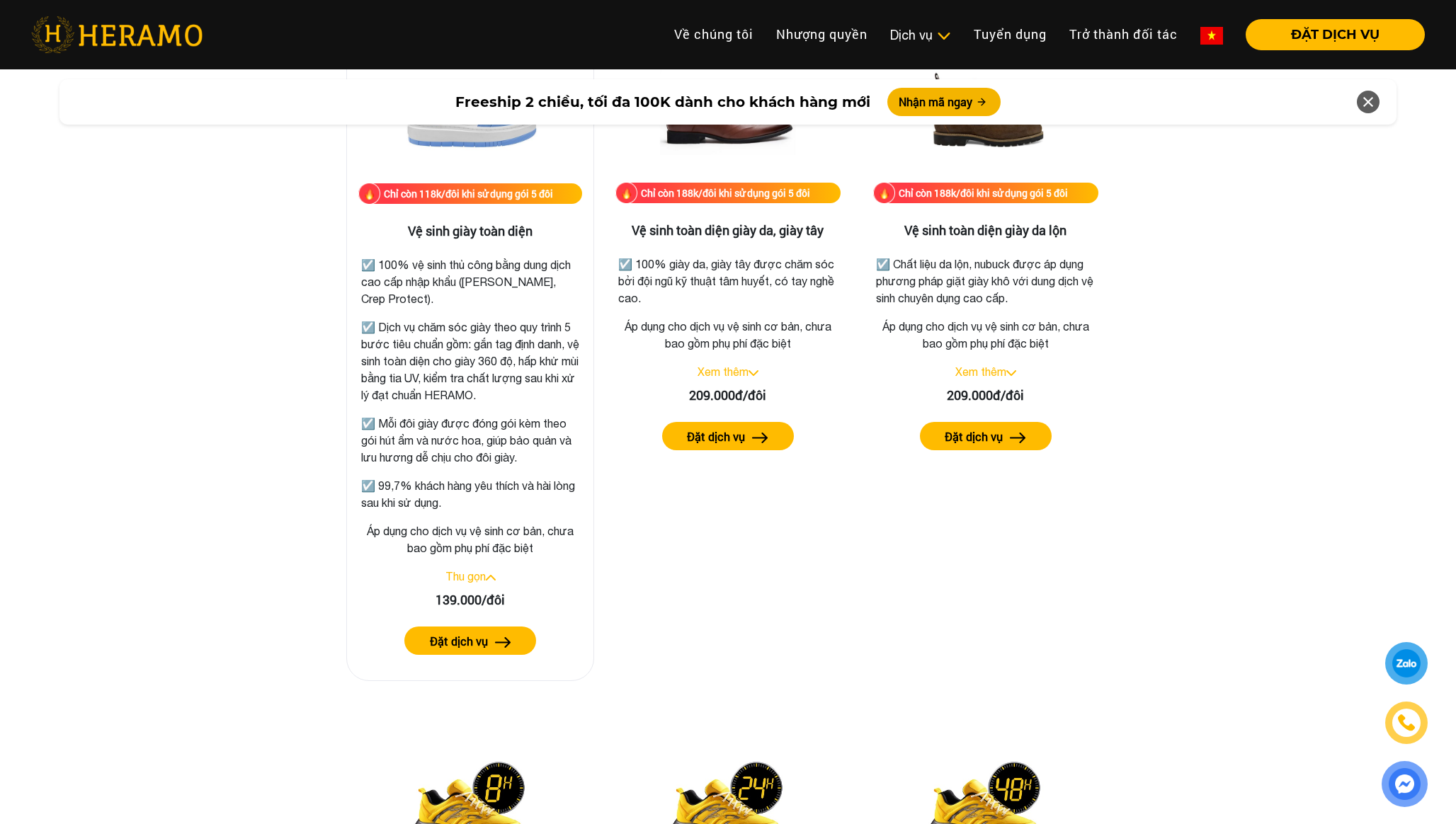
click at [492, 635] on button "Đặt dịch vụ" at bounding box center [470, 640] width 131 height 29
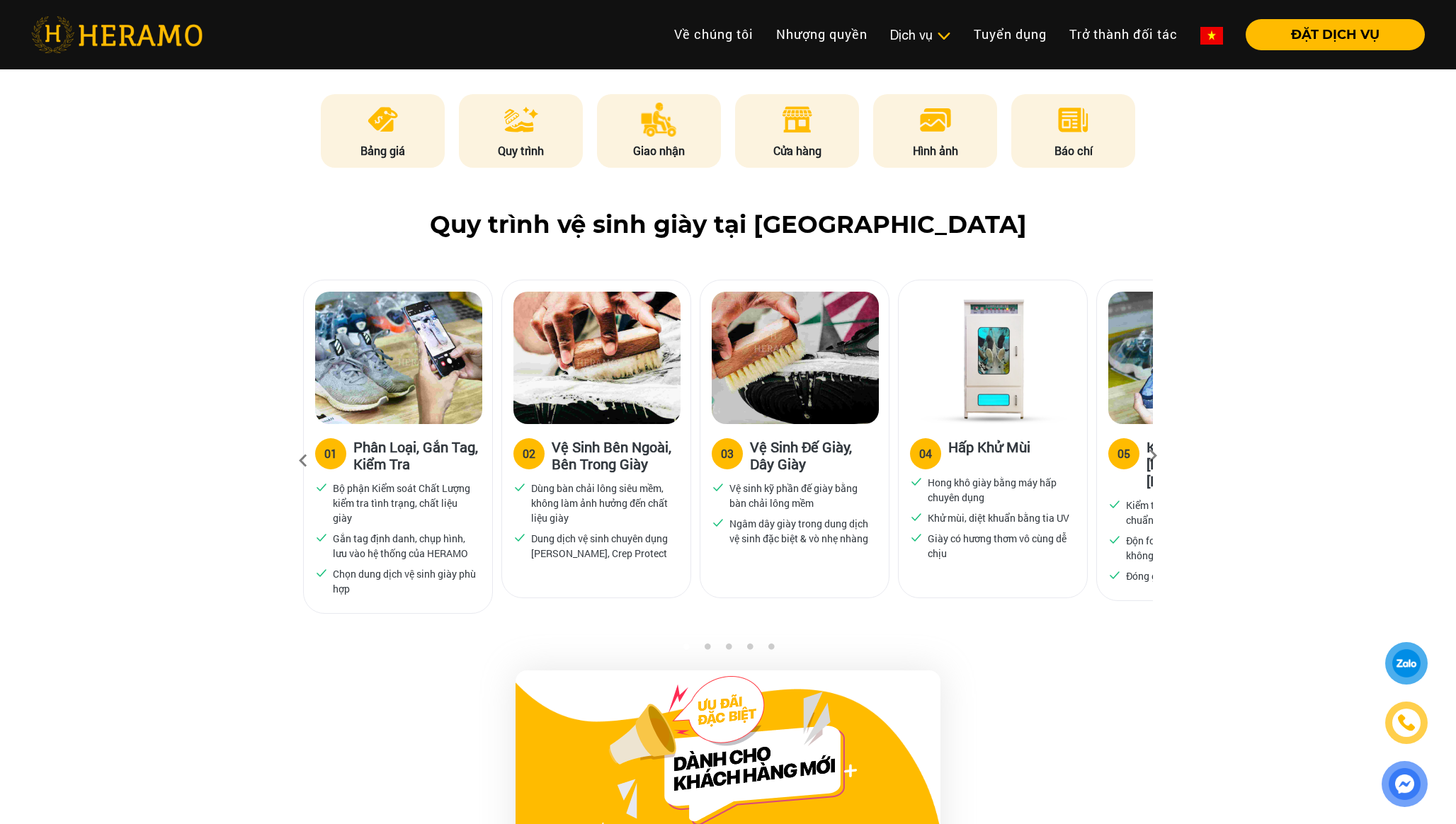
scroll to position [750, 0]
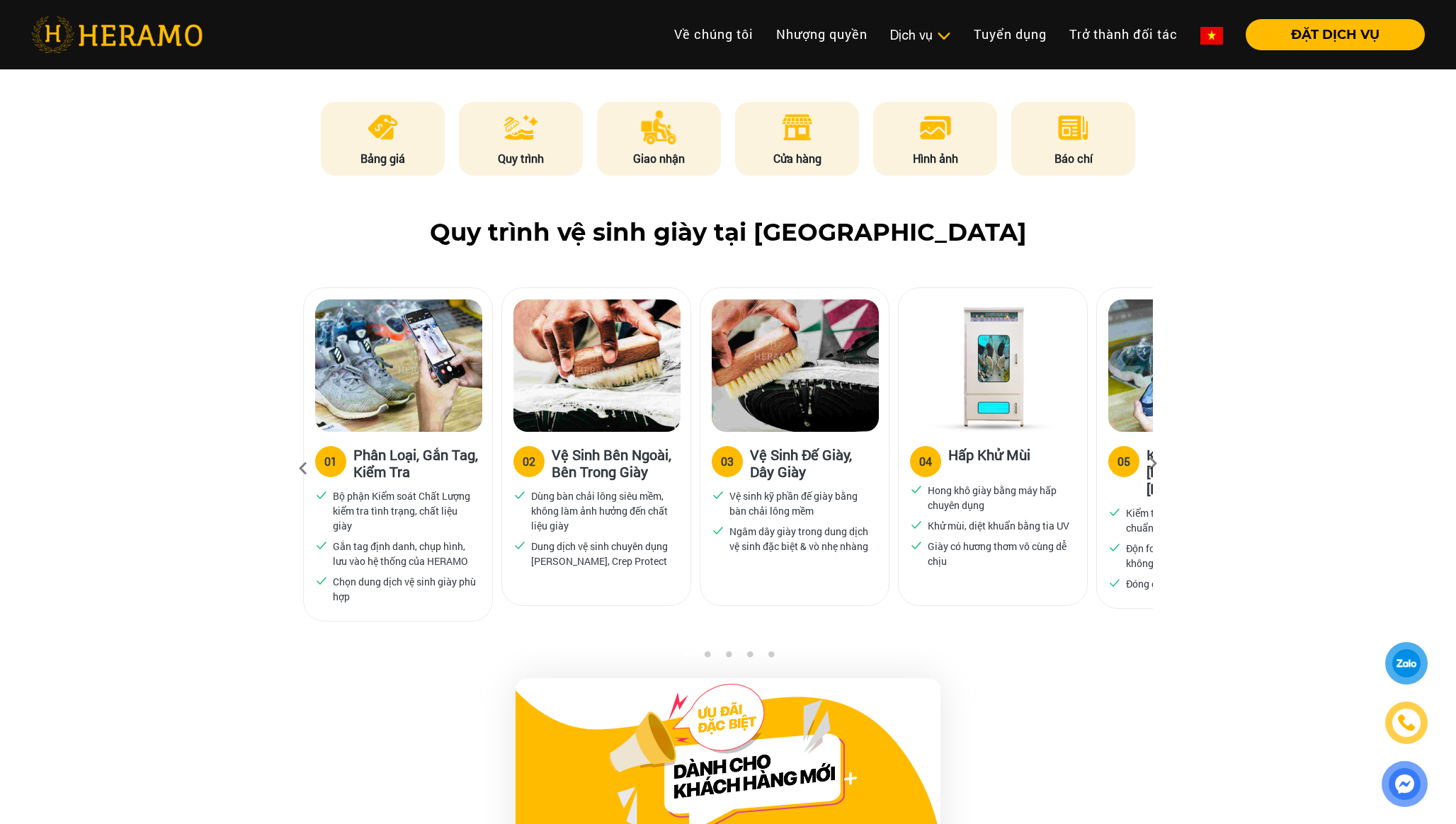
click at [1151, 464] on icon at bounding box center [1152, 468] width 25 height 9
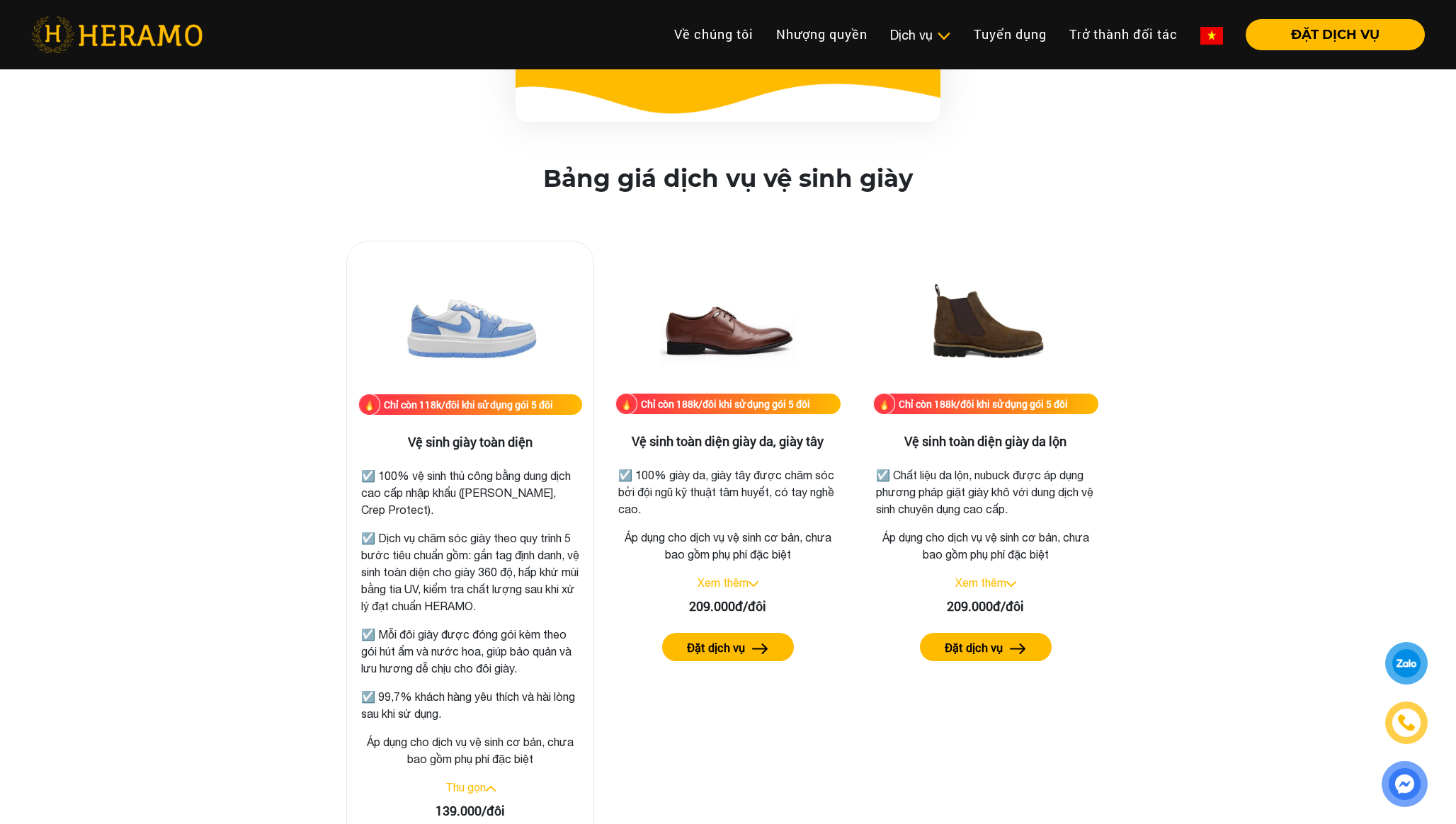
scroll to position [1816, 0]
